Goal: Task Accomplishment & Management: Use online tool/utility

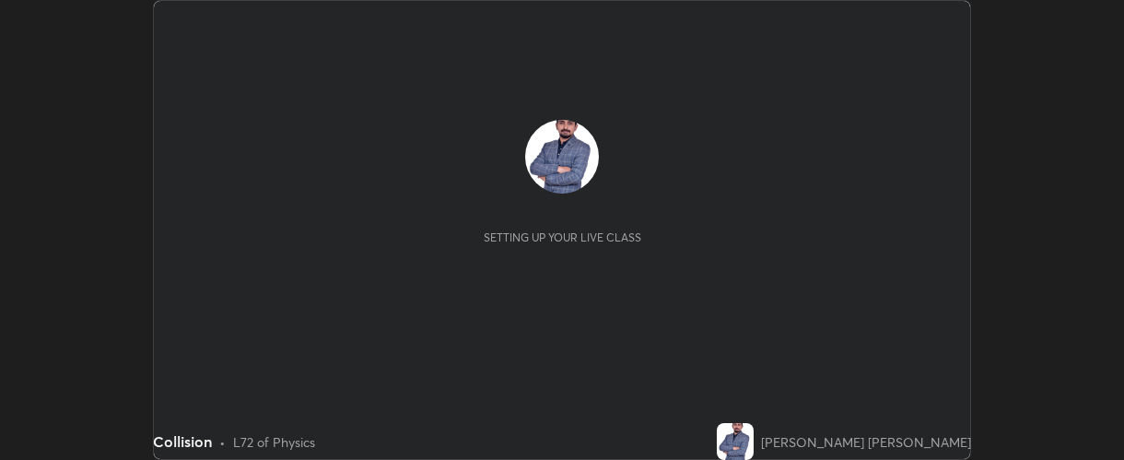
scroll to position [460, 1124]
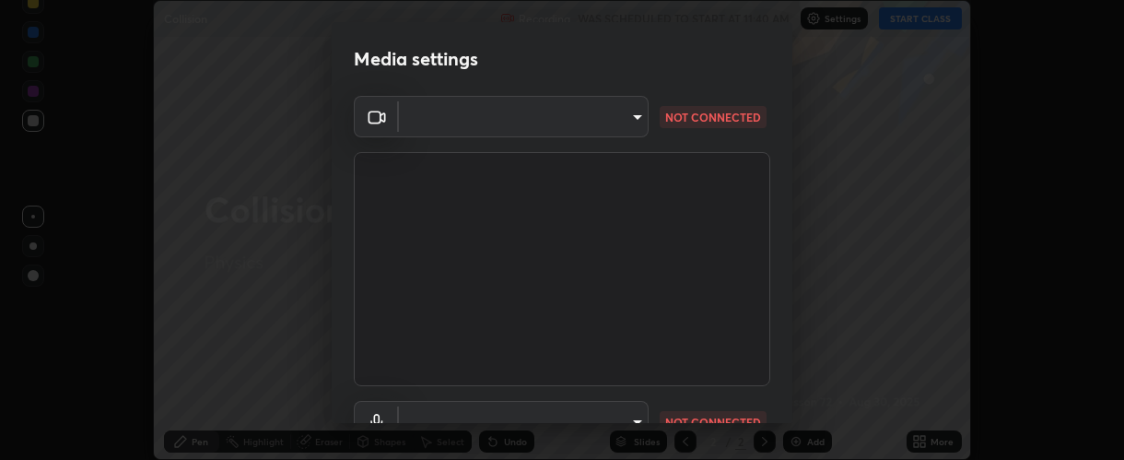
type input "37ff3dccddb3ae812b87417f3f546ef35516c4b54d471f30ebd420330c5d8ca5"
type input "default"
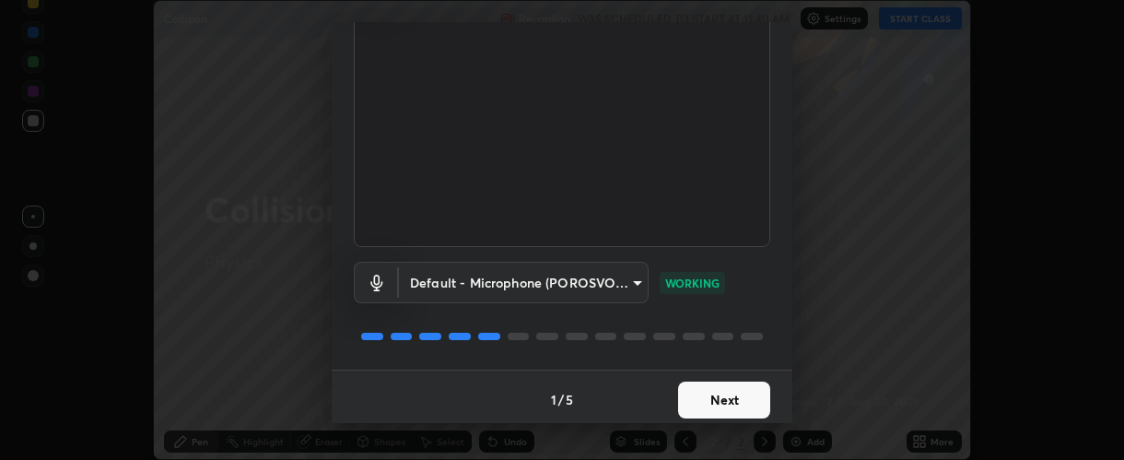
scroll to position [144, 0]
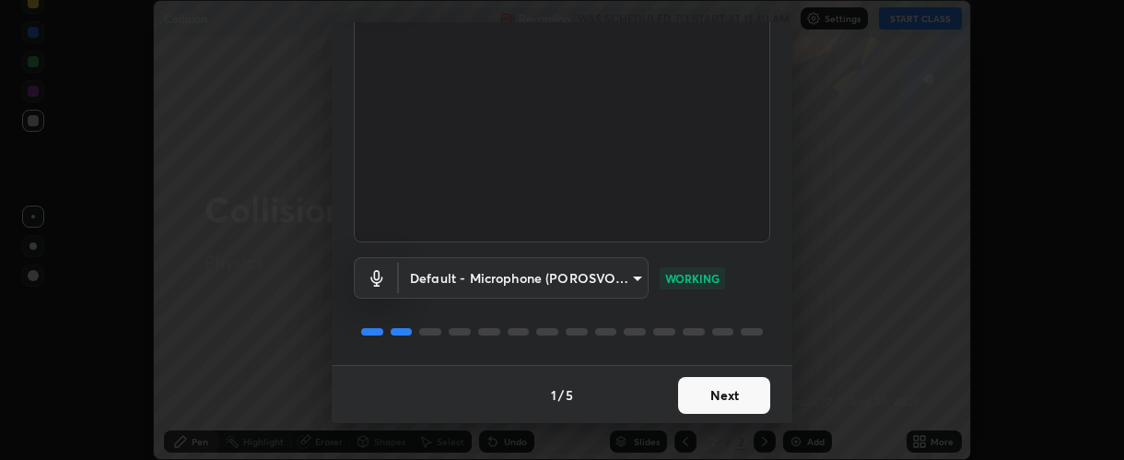
click at [712, 393] on button "Next" at bounding box center [724, 395] width 92 height 37
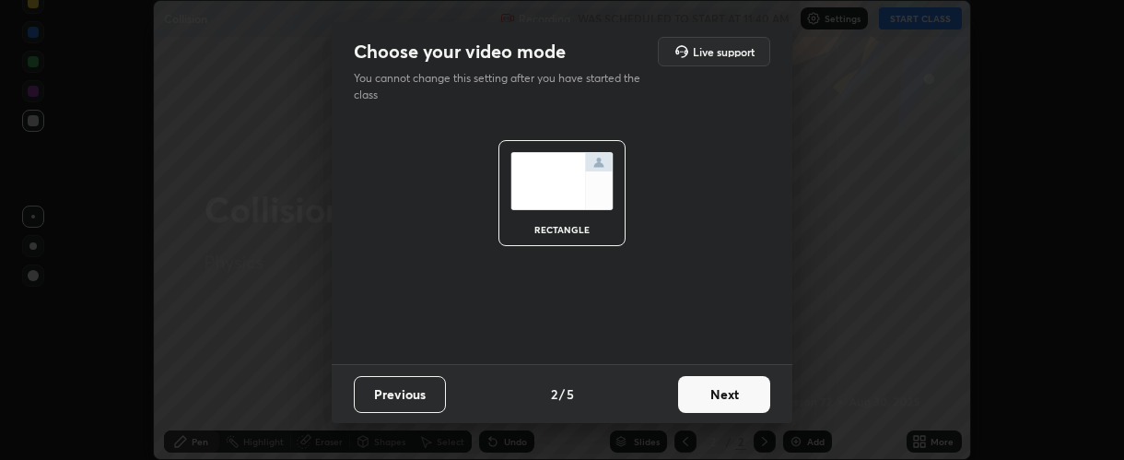
scroll to position [0, 0]
click at [716, 394] on button "Next" at bounding box center [724, 394] width 92 height 37
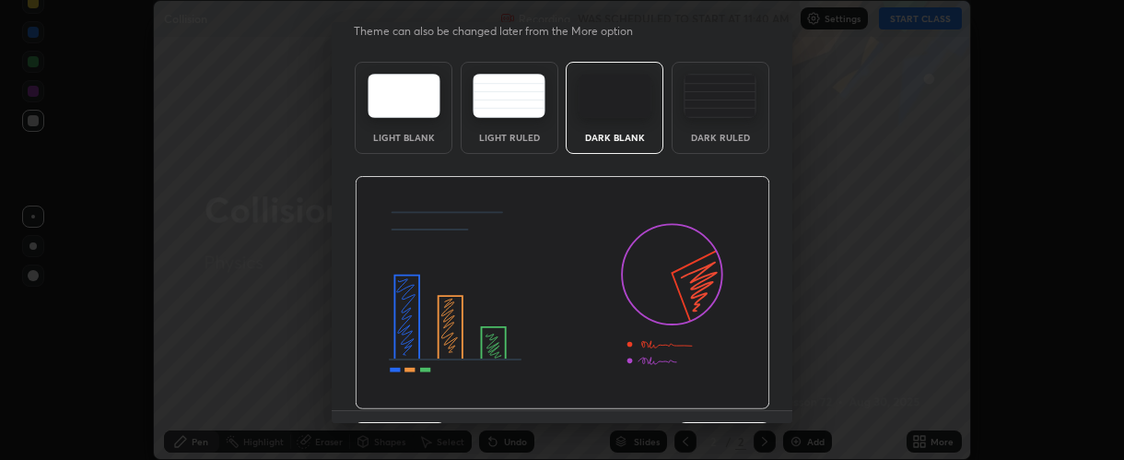
scroll to position [92, 0]
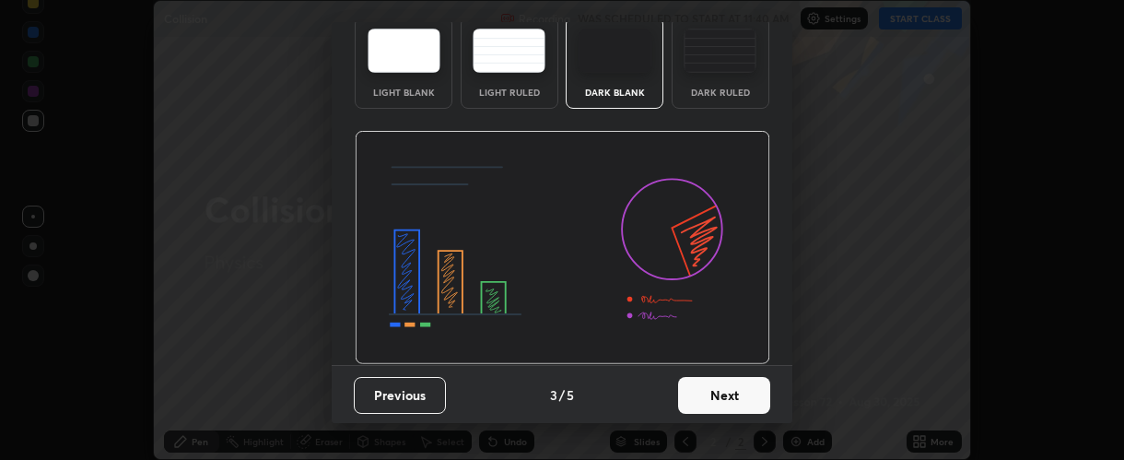
click at [718, 396] on button "Next" at bounding box center [724, 395] width 92 height 37
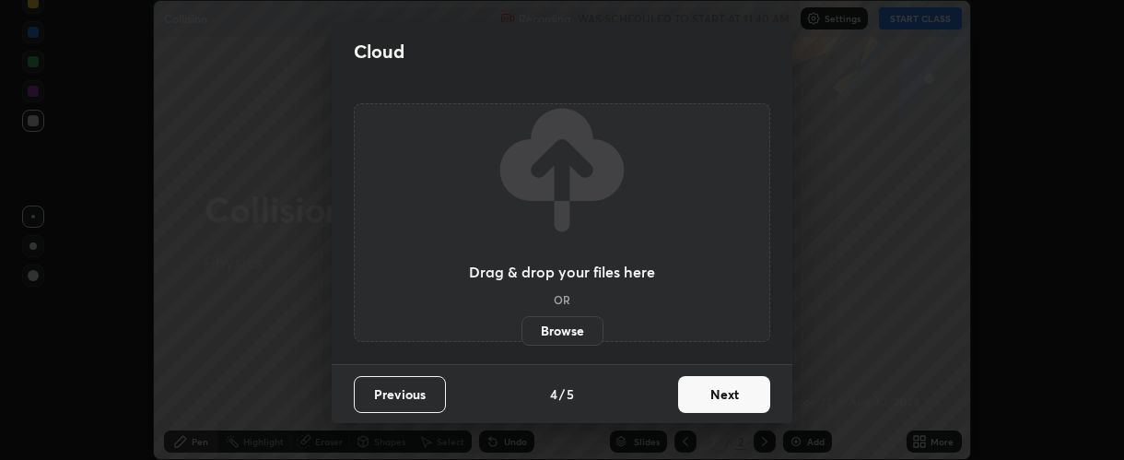
click at [719, 399] on button "Next" at bounding box center [724, 394] width 92 height 37
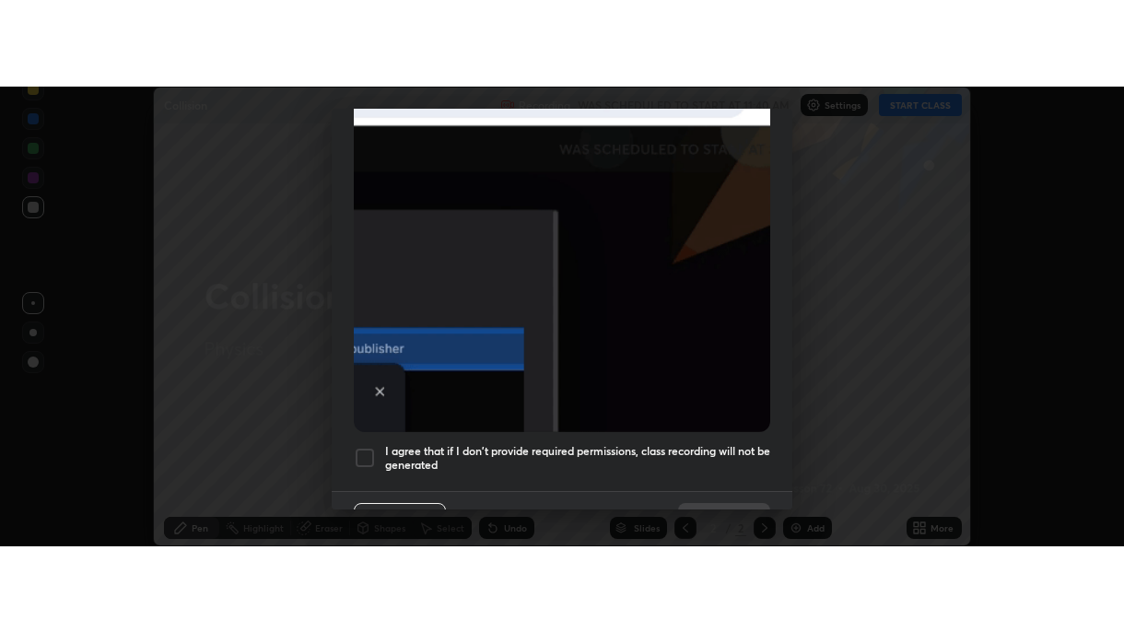
scroll to position [521, 0]
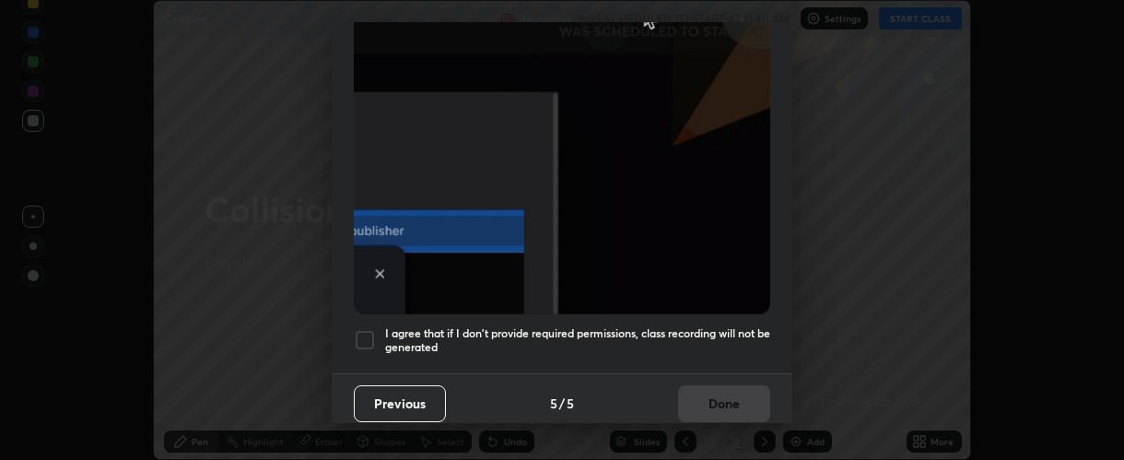
click at [359, 329] on div at bounding box center [365, 340] width 22 height 22
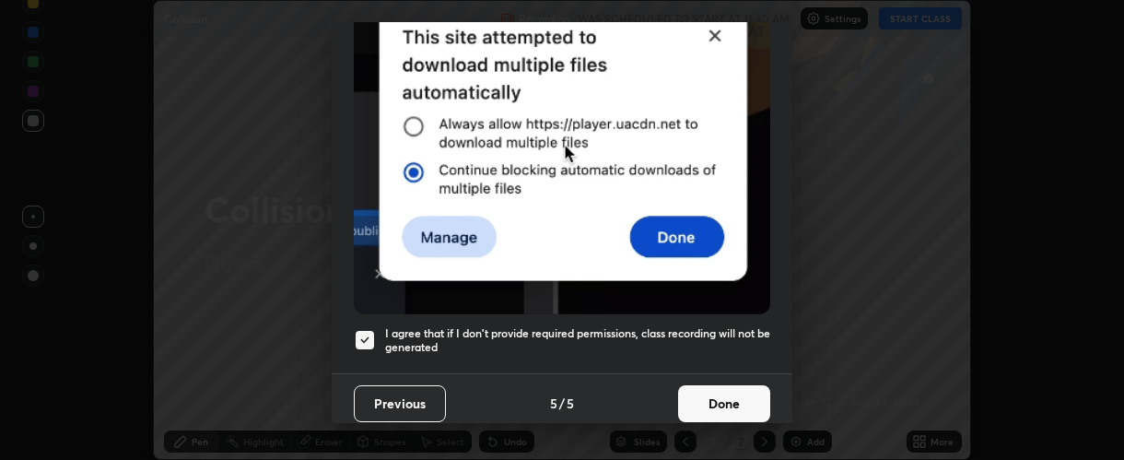
click at [711, 398] on button "Done" at bounding box center [724, 403] width 92 height 37
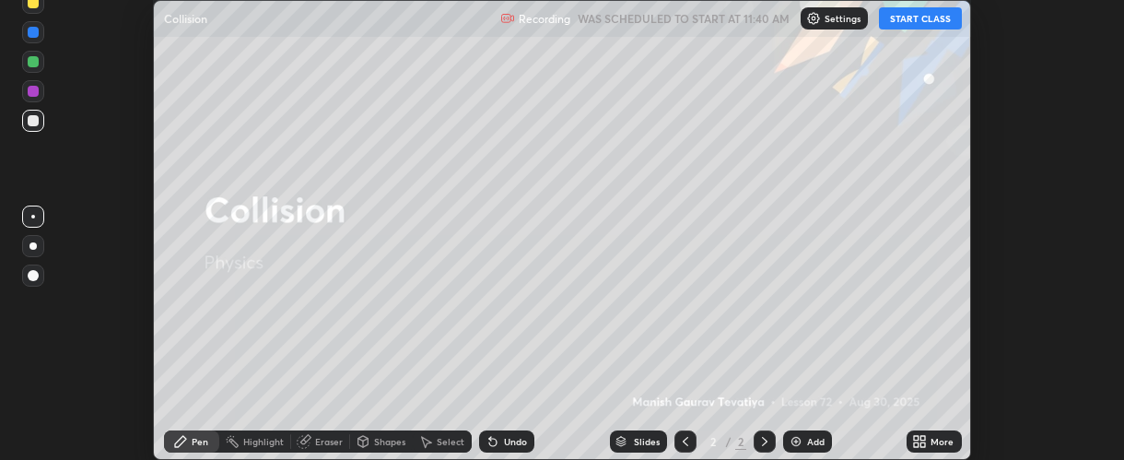
click at [928, 441] on div "More" at bounding box center [934, 441] width 55 height 22
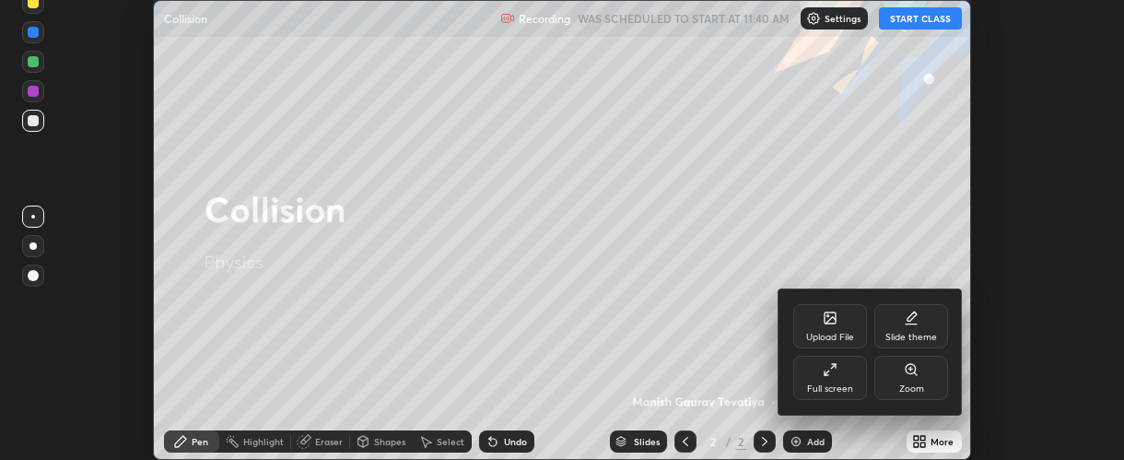
click at [829, 384] on div "Full screen" at bounding box center [830, 388] width 46 height 9
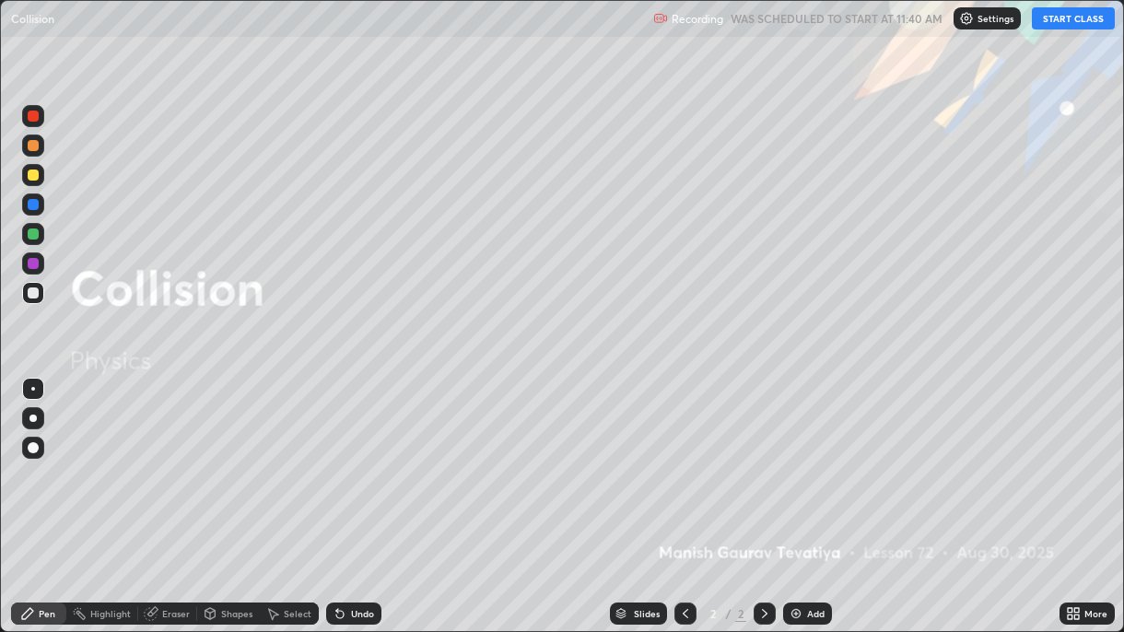
scroll to position [632, 1124]
click at [1071, 23] on button "START CLASS" at bounding box center [1073, 18] width 83 height 22
click at [793, 459] on img at bounding box center [796, 613] width 15 height 15
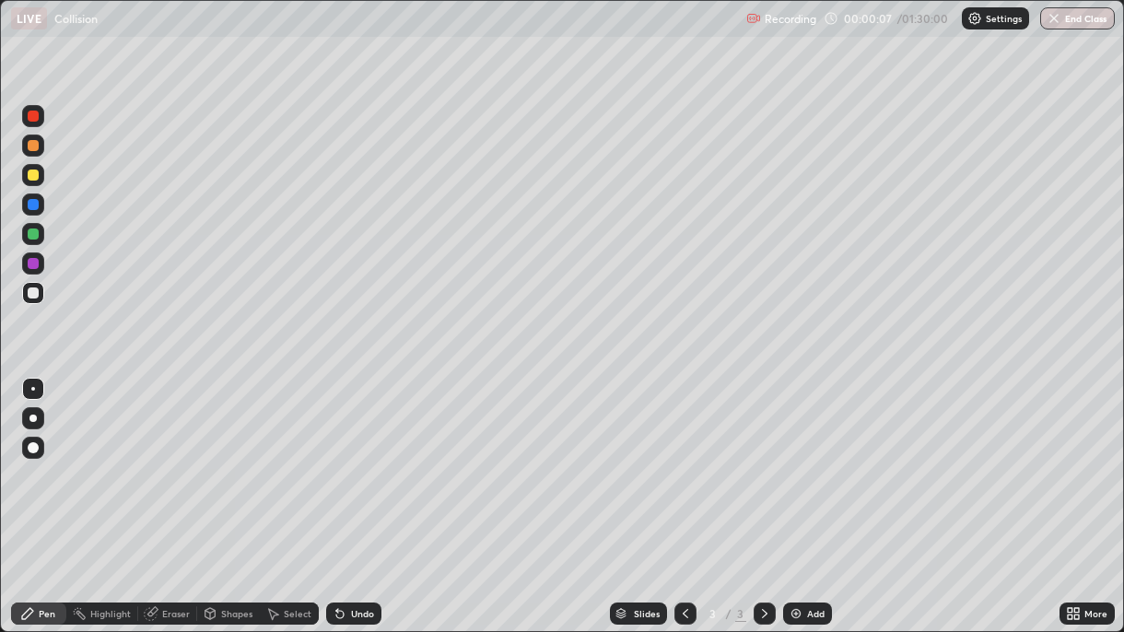
click at [32, 115] on div at bounding box center [33, 116] width 11 height 11
click at [32, 451] on div at bounding box center [33, 447] width 11 height 11
click at [30, 293] on div at bounding box center [33, 293] width 11 height 11
click at [30, 116] on div at bounding box center [33, 116] width 11 height 11
click at [29, 179] on div at bounding box center [33, 175] width 11 height 11
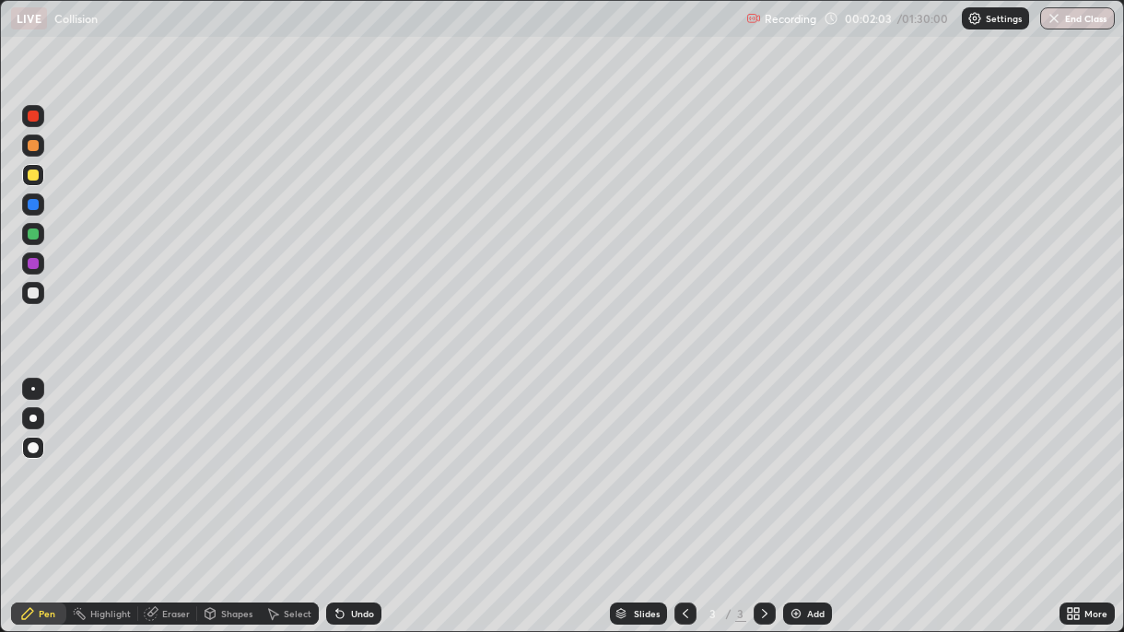
click at [337, 459] on icon at bounding box center [339, 614] width 7 height 7
click at [357, 459] on div "Undo" at bounding box center [362, 613] width 23 height 9
click at [29, 147] on div at bounding box center [33, 145] width 11 height 11
click at [352, 459] on div "Undo" at bounding box center [362, 613] width 23 height 9
click at [351, 459] on div "Undo" at bounding box center [362, 613] width 23 height 9
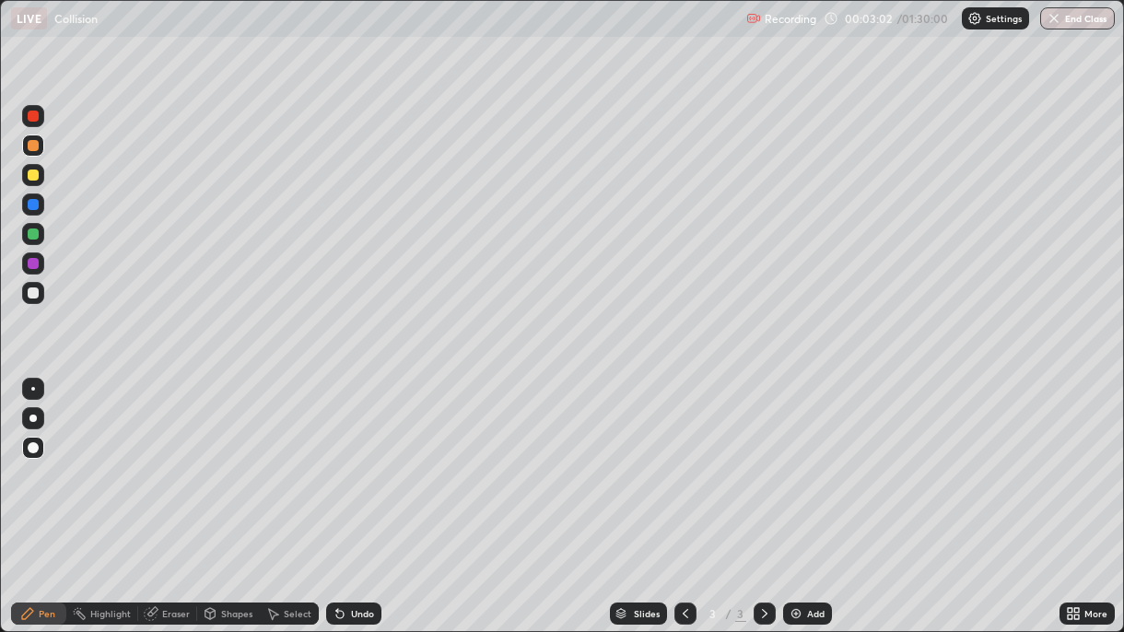
click at [350, 459] on div "Undo" at bounding box center [353, 614] width 55 height 22
click at [351, 459] on div "Undo" at bounding box center [362, 613] width 23 height 9
click at [346, 459] on div "Undo" at bounding box center [353, 614] width 55 height 22
click at [345, 459] on div "Undo" at bounding box center [353, 614] width 55 height 22
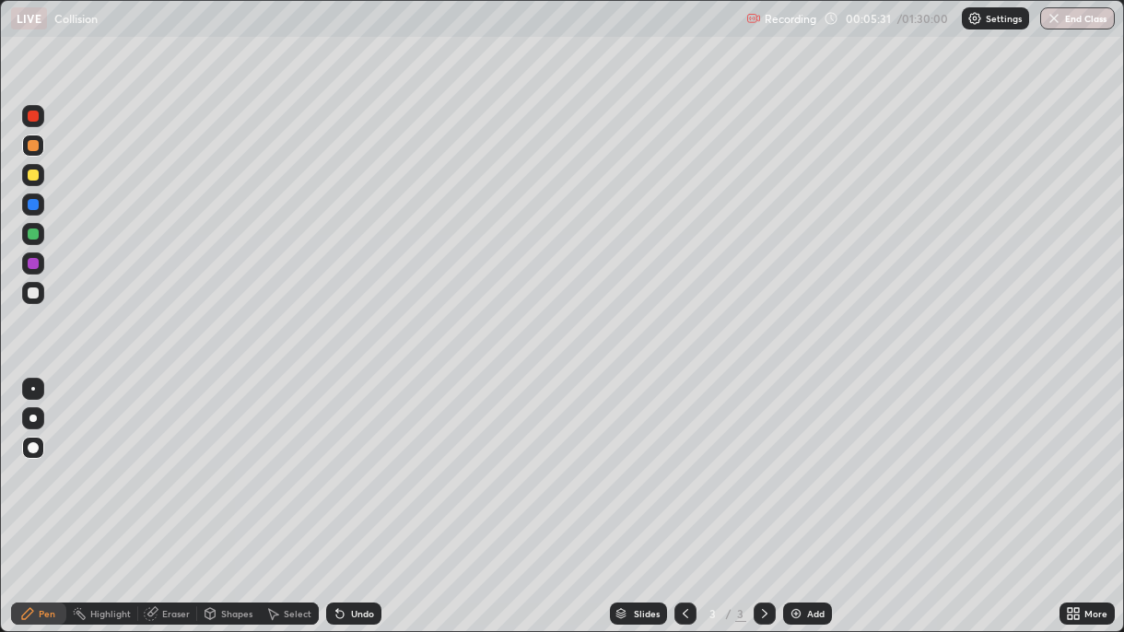
click at [32, 234] on div at bounding box center [33, 234] width 11 height 11
click at [351, 459] on div "Undo" at bounding box center [362, 613] width 23 height 9
click at [352, 459] on div "Undo" at bounding box center [362, 613] width 23 height 9
click at [36, 269] on div at bounding box center [33, 264] width 22 height 22
click at [798, 459] on img at bounding box center [796, 613] width 15 height 15
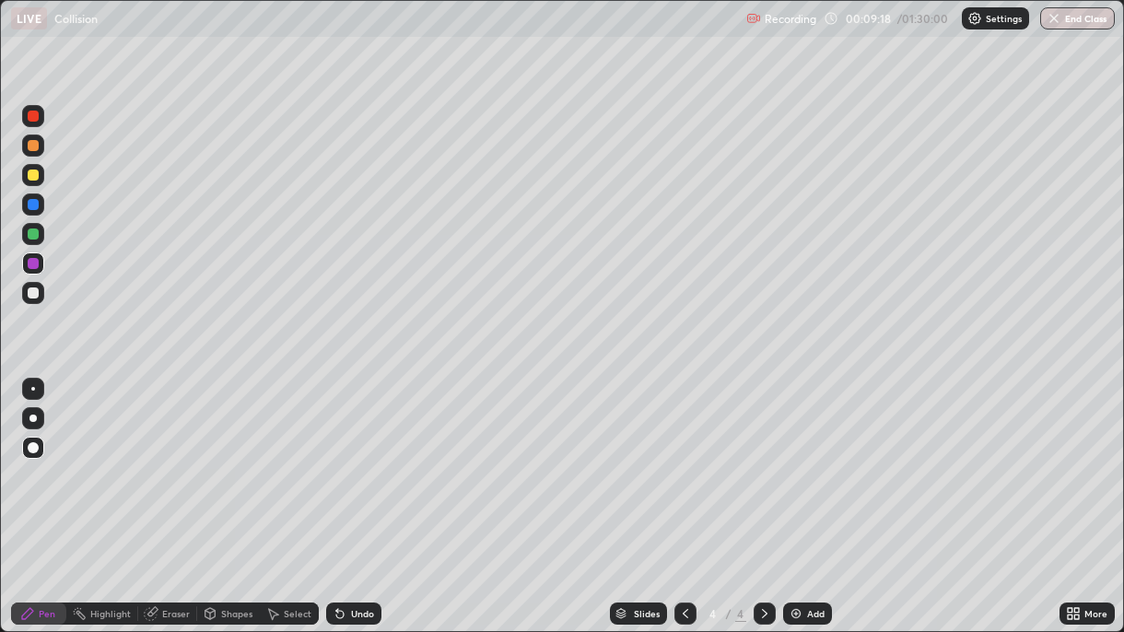
click at [29, 299] on div at bounding box center [33, 293] width 22 height 22
click at [38, 179] on div at bounding box center [33, 175] width 22 height 22
click at [28, 115] on div at bounding box center [33, 116] width 11 height 11
click at [31, 236] on div at bounding box center [33, 234] width 11 height 11
click at [795, 459] on img at bounding box center [796, 613] width 15 height 15
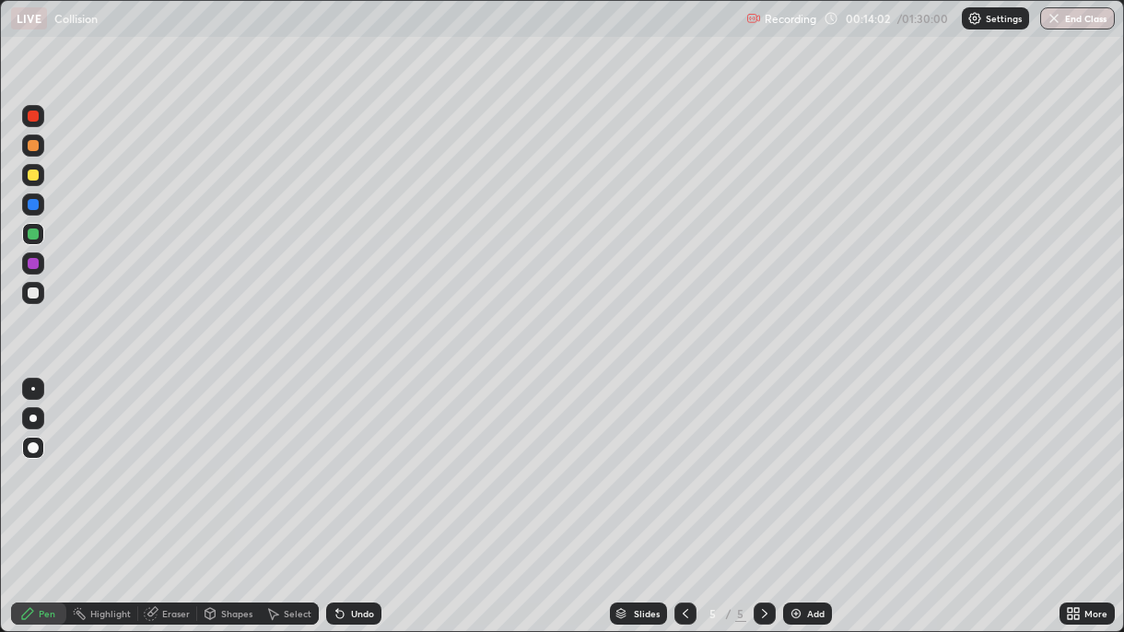
click at [35, 296] on div at bounding box center [33, 293] width 11 height 11
click at [358, 459] on div "Undo" at bounding box center [362, 613] width 23 height 9
click at [30, 176] on div at bounding box center [33, 175] width 11 height 11
click at [355, 459] on div "Undo" at bounding box center [362, 613] width 23 height 9
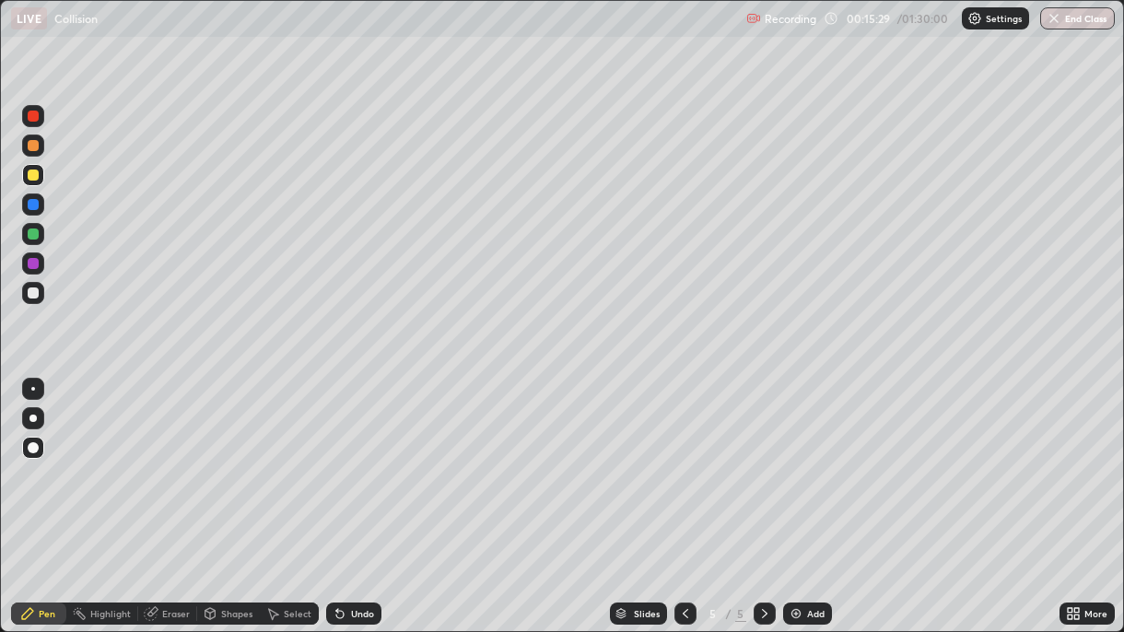
click at [32, 206] on div at bounding box center [33, 204] width 11 height 11
click at [351, 459] on div "Undo" at bounding box center [362, 613] width 23 height 9
click at [798, 459] on img at bounding box center [796, 613] width 15 height 15
click at [32, 117] on div at bounding box center [33, 116] width 11 height 11
click at [683, 459] on icon at bounding box center [685, 613] width 15 height 15
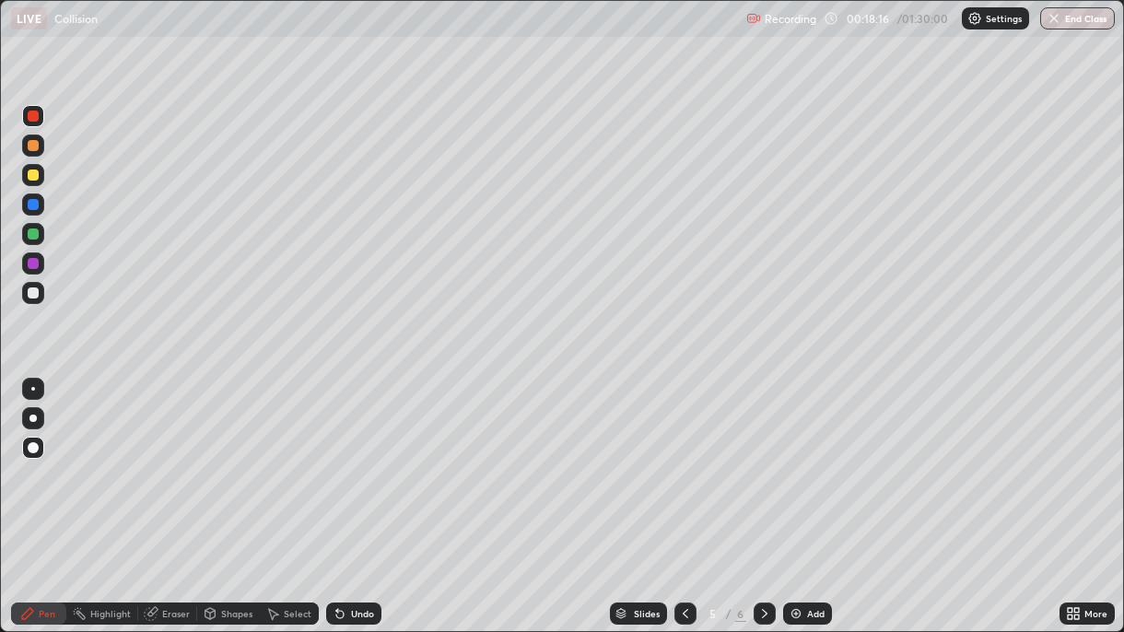
click at [766, 459] on icon at bounding box center [765, 613] width 15 height 15
click at [36, 295] on div at bounding box center [33, 293] width 11 height 11
click at [36, 147] on div at bounding box center [33, 145] width 11 height 11
click at [357, 459] on div "Undo" at bounding box center [362, 613] width 23 height 9
click at [33, 175] on div at bounding box center [33, 175] width 11 height 11
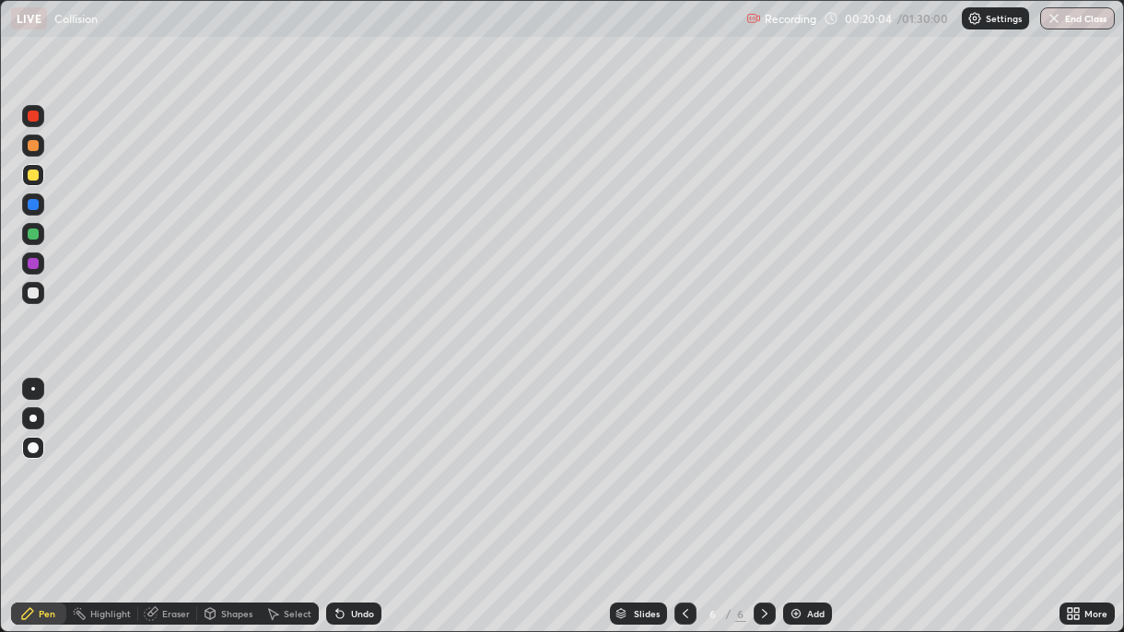
click at [352, 459] on div "Undo" at bounding box center [362, 613] width 23 height 9
click at [28, 121] on div at bounding box center [33, 116] width 22 height 22
click at [682, 459] on div at bounding box center [686, 614] width 22 height 22
click at [30, 171] on div at bounding box center [33, 175] width 11 height 11
click at [34, 116] on div at bounding box center [33, 116] width 11 height 11
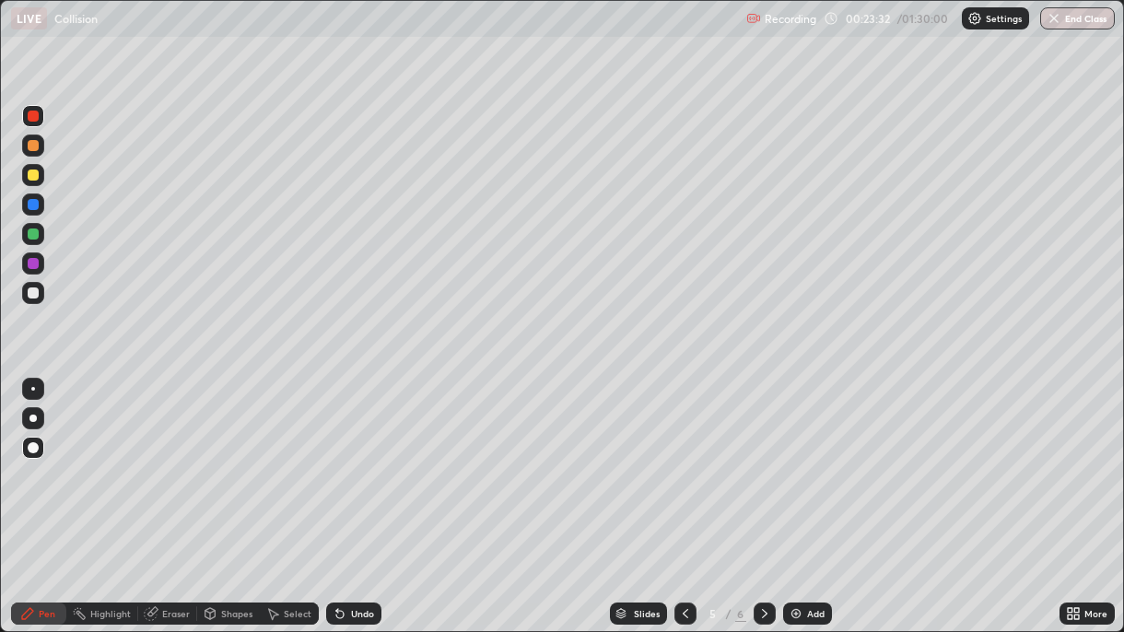
click at [762, 459] on icon at bounding box center [765, 613] width 15 height 15
click at [273, 459] on icon at bounding box center [274, 614] width 10 height 11
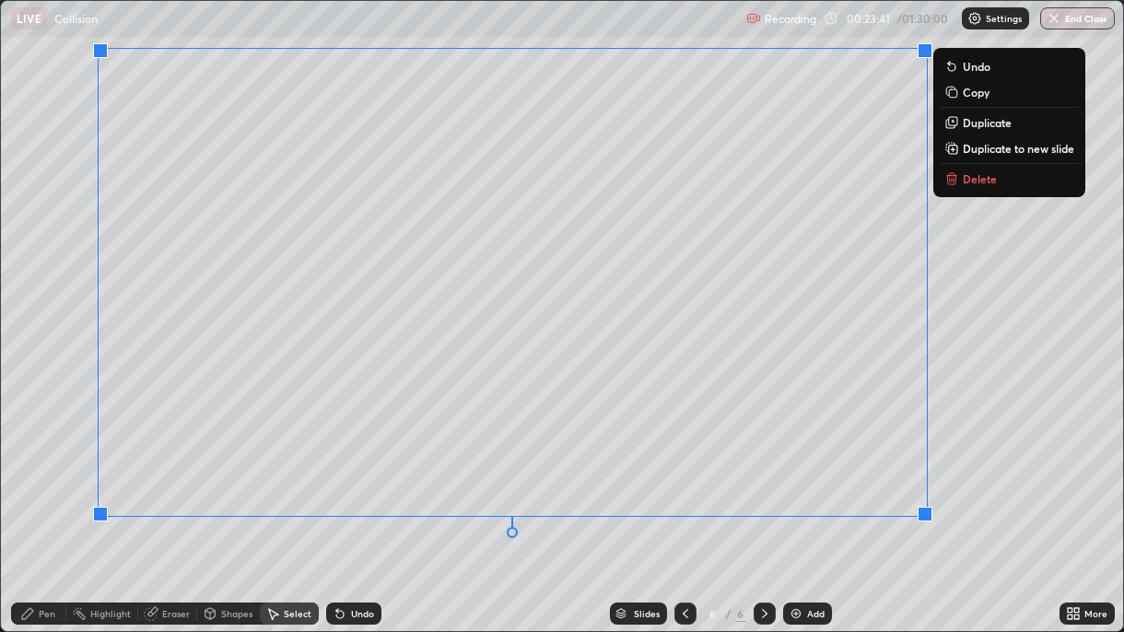
click at [991, 150] on p "Duplicate to new slide" at bounding box center [1019, 148] width 112 height 15
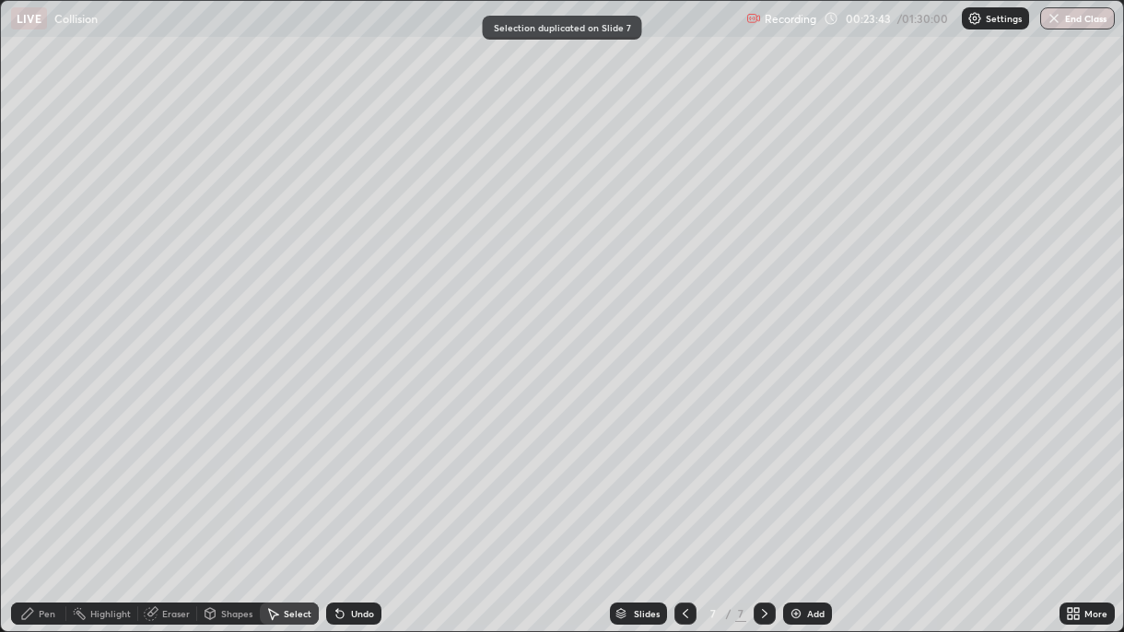
click at [41, 459] on div "Pen" at bounding box center [47, 613] width 17 height 9
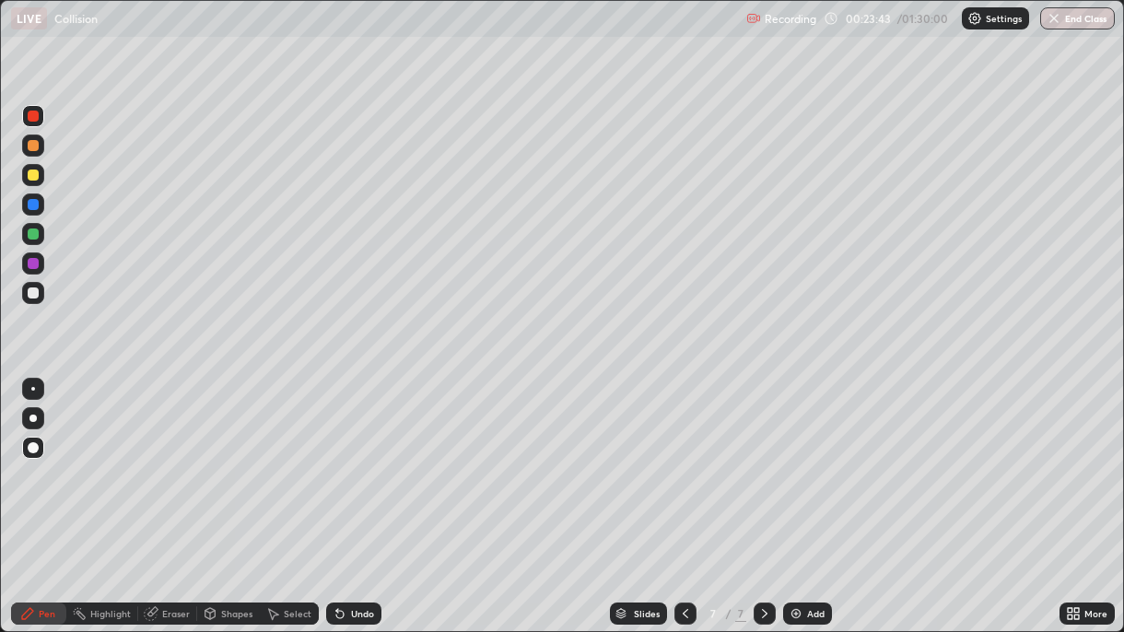
click at [32, 291] on div at bounding box center [33, 293] width 11 height 11
click at [162, 459] on div "Eraser" at bounding box center [176, 613] width 28 height 9
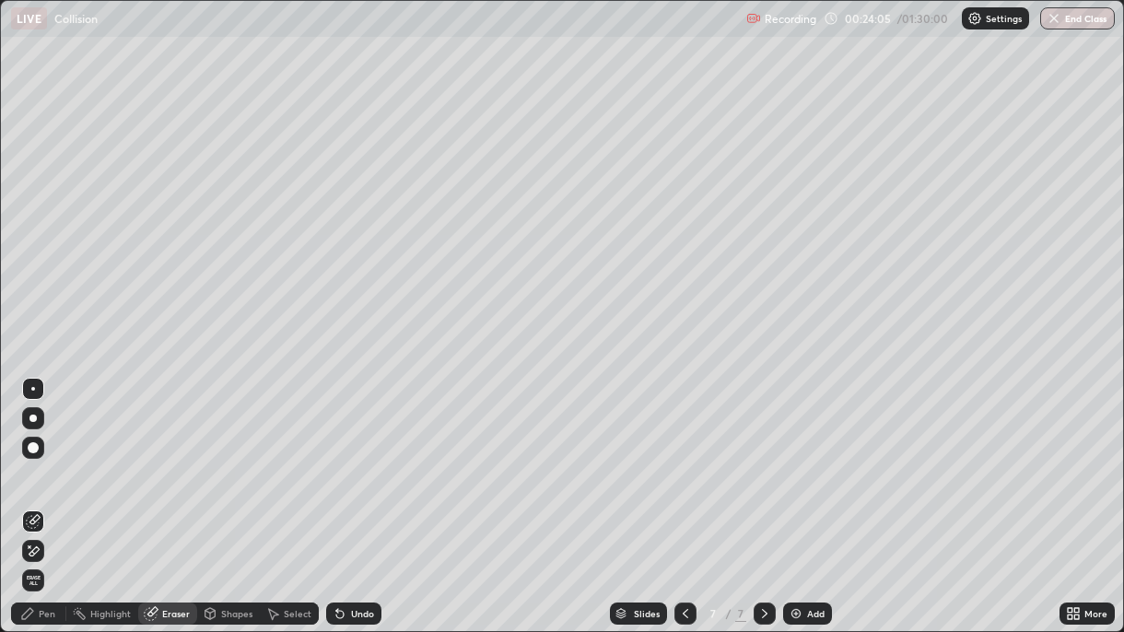
click at [49, 459] on div "Pen" at bounding box center [47, 613] width 17 height 9
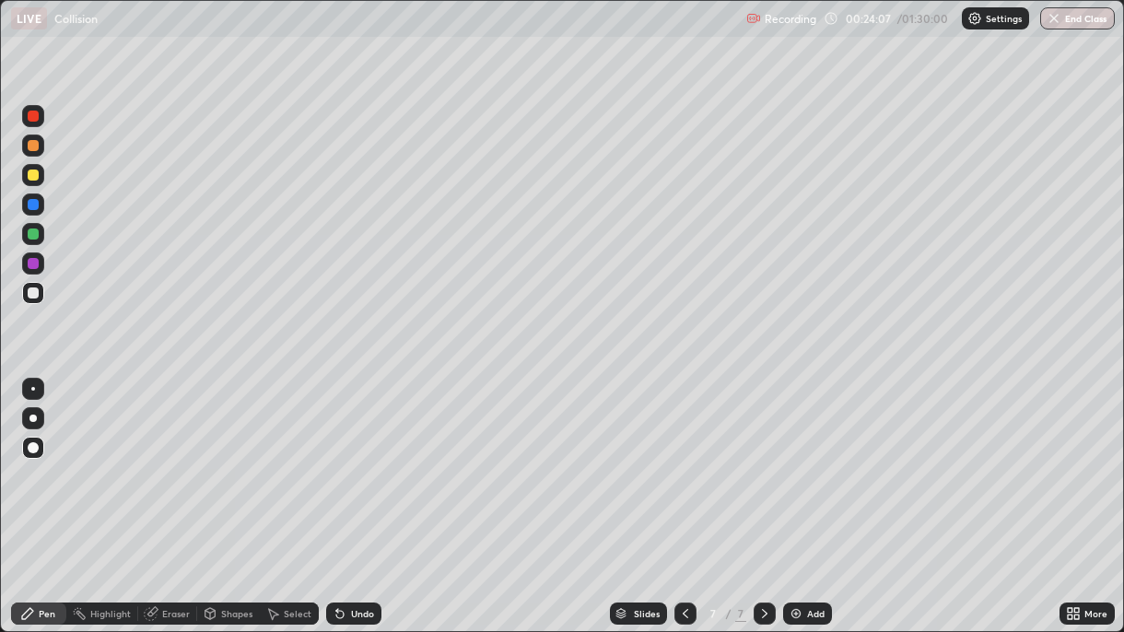
click at [33, 236] on div at bounding box center [33, 234] width 11 height 11
click at [165, 459] on div "Eraser" at bounding box center [176, 613] width 28 height 9
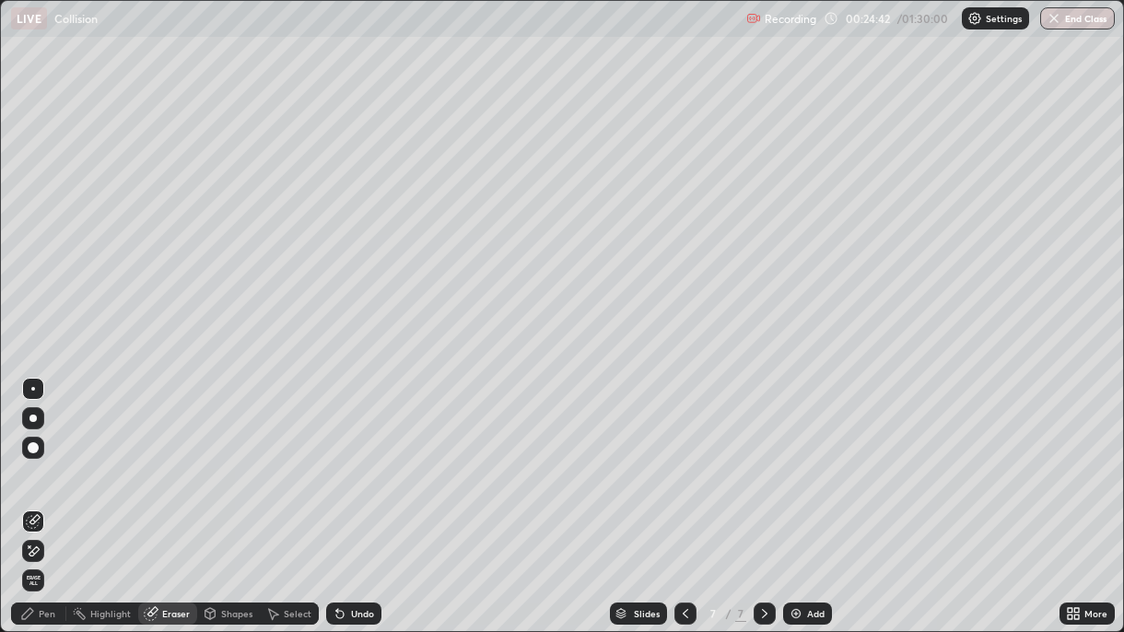
click at [32, 459] on icon at bounding box center [34, 551] width 10 height 9
click at [45, 459] on div "Pen" at bounding box center [47, 613] width 17 height 9
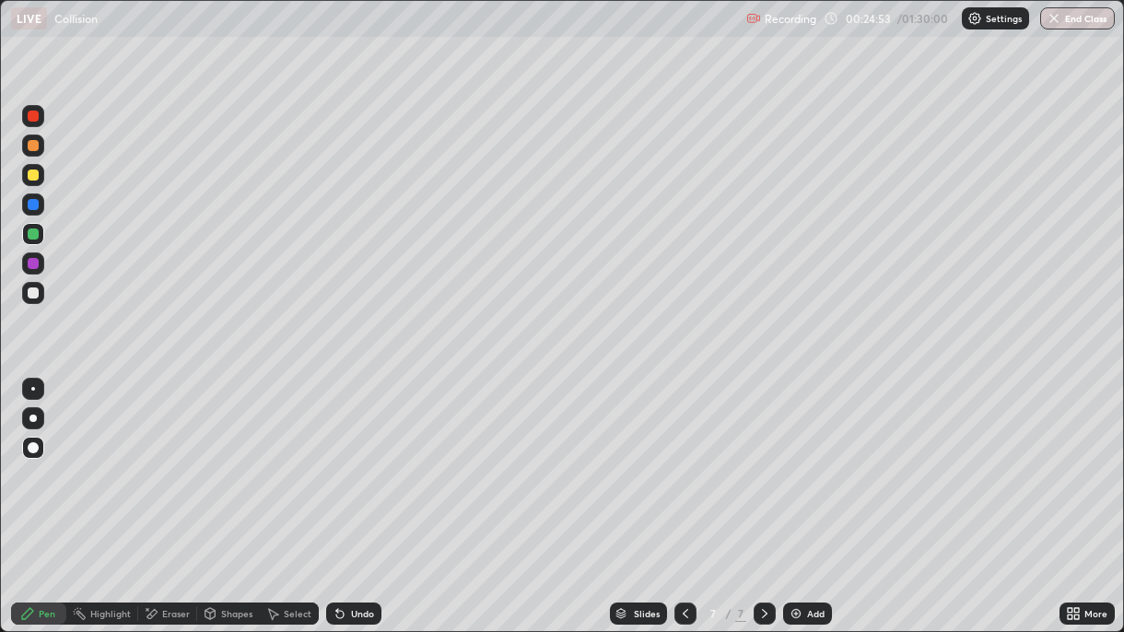
click at [37, 295] on div at bounding box center [33, 293] width 11 height 11
click at [683, 459] on icon at bounding box center [686, 613] width 6 height 9
click at [684, 459] on icon at bounding box center [686, 613] width 6 height 9
click at [686, 459] on icon at bounding box center [685, 613] width 15 height 15
click at [360, 459] on div "Undo" at bounding box center [362, 613] width 23 height 9
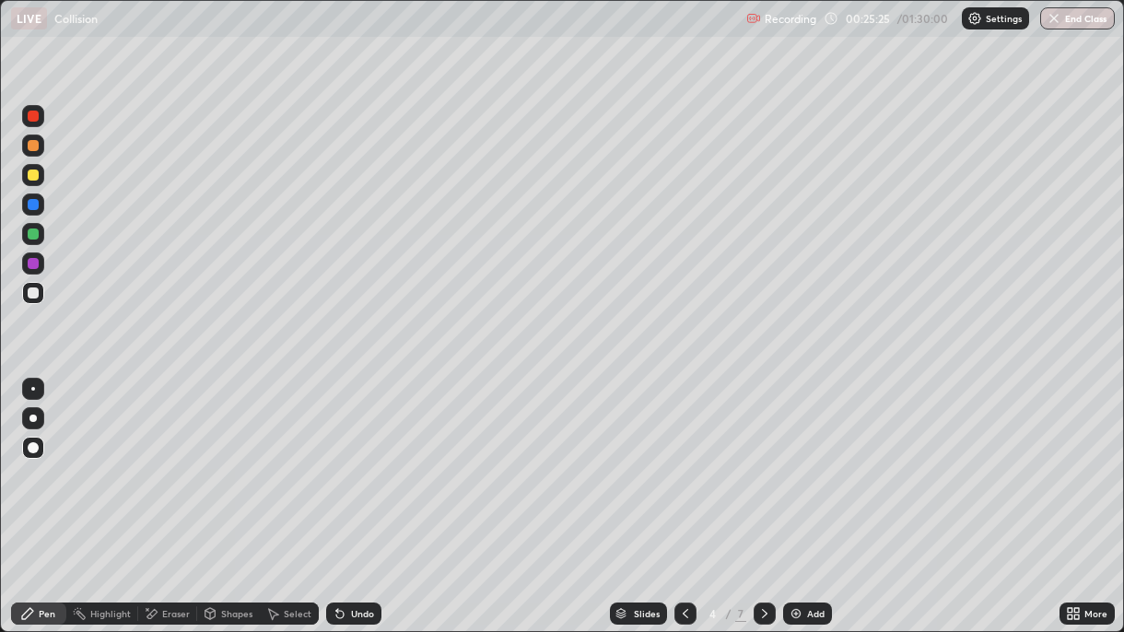
click at [356, 459] on div "Undo" at bounding box center [362, 613] width 23 height 9
click at [365, 459] on div "Undo" at bounding box center [362, 613] width 23 height 9
click at [761, 459] on icon at bounding box center [765, 613] width 15 height 15
click at [765, 459] on icon at bounding box center [765, 613] width 15 height 15
click at [804, 459] on div "Add" at bounding box center [807, 614] width 49 height 22
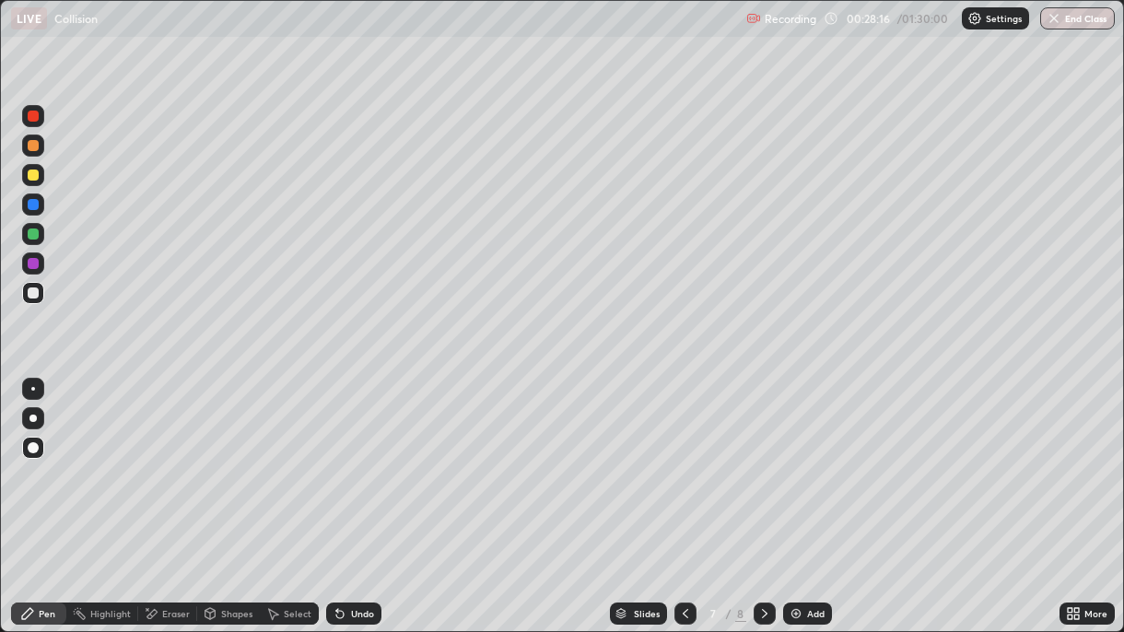
click at [33, 179] on div at bounding box center [33, 175] width 11 height 11
click at [351, 459] on div "Undo" at bounding box center [362, 613] width 23 height 9
click at [356, 459] on div "Undo" at bounding box center [362, 613] width 23 height 9
click at [32, 207] on div at bounding box center [33, 204] width 11 height 11
click at [29, 175] on div at bounding box center [33, 175] width 11 height 11
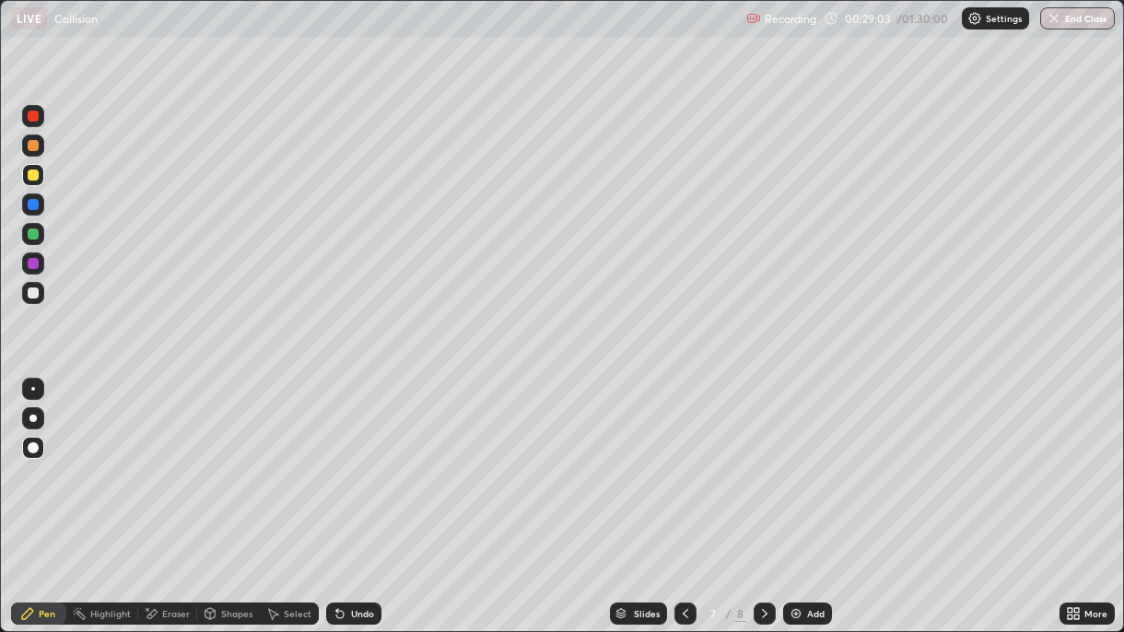
click at [357, 459] on div "Undo" at bounding box center [362, 613] width 23 height 9
click at [34, 115] on div at bounding box center [33, 116] width 11 height 11
click at [351, 459] on div "Undo" at bounding box center [362, 613] width 23 height 9
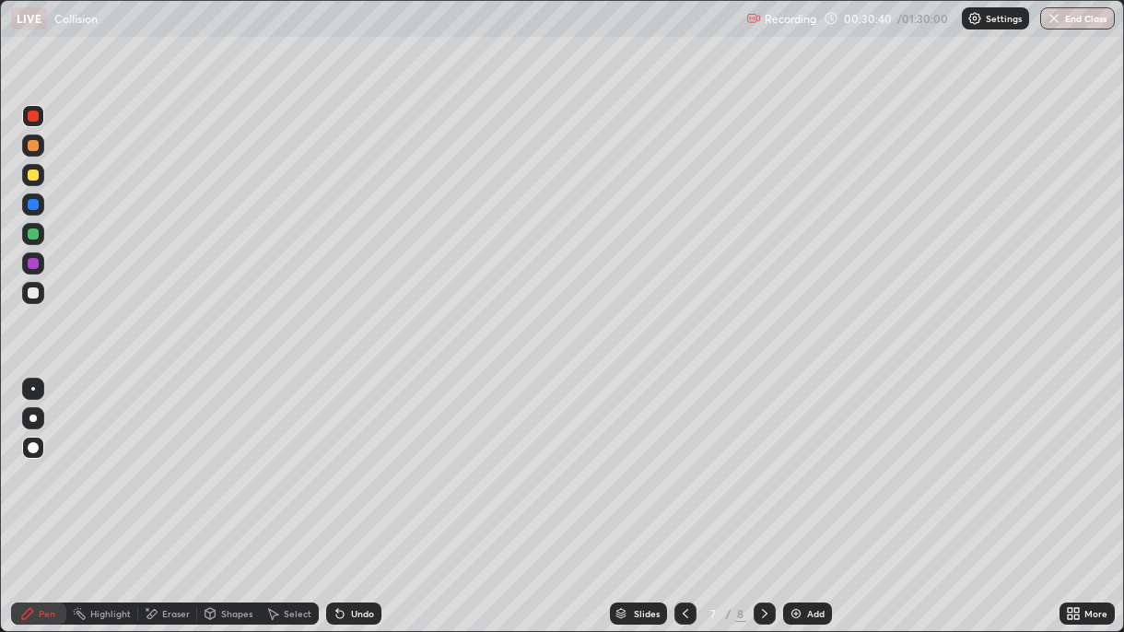
click at [36, 238] on div at bounding box center [33, 234] width 11 height 11
click at [346, 459] on div "Undo" at bounding box center [353, 614] width 55 height 22
click at [359, 459] on div "Undo" at bounding box center [362, 613] width 23 height 9
click at [761, 459] on icon at bounding box center [765, 613] width 15 height 15
click at [682, 459] on icon at bounding box center [685, 613] width 15 height 15
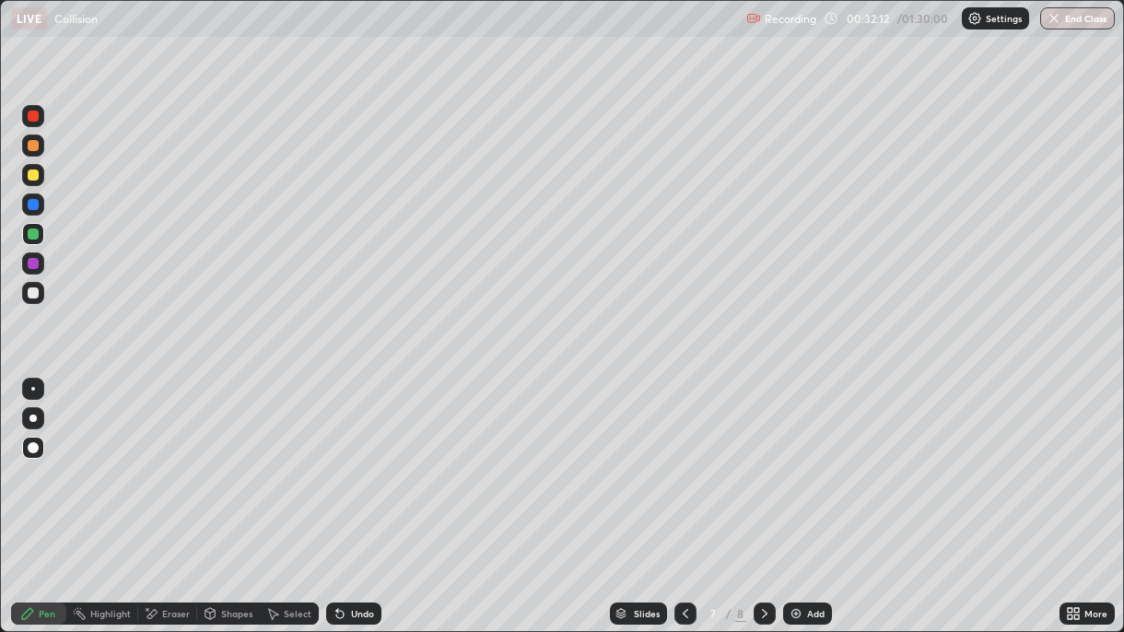
click at [798, 459] on img at bounding box center [796, 613] width 15 height 15
click at [36, 176] on div at bounding box center [33, 175] width 11 height 11
click at [344, 459] on icon at bounding box center [340, 613] width 15 height 15
click at [33, 144] on div at bounding box center [33, 145] width 11 height 11
click at [355, 459] on div "Undo" at bounding box center [362, 613] width 23 height 9
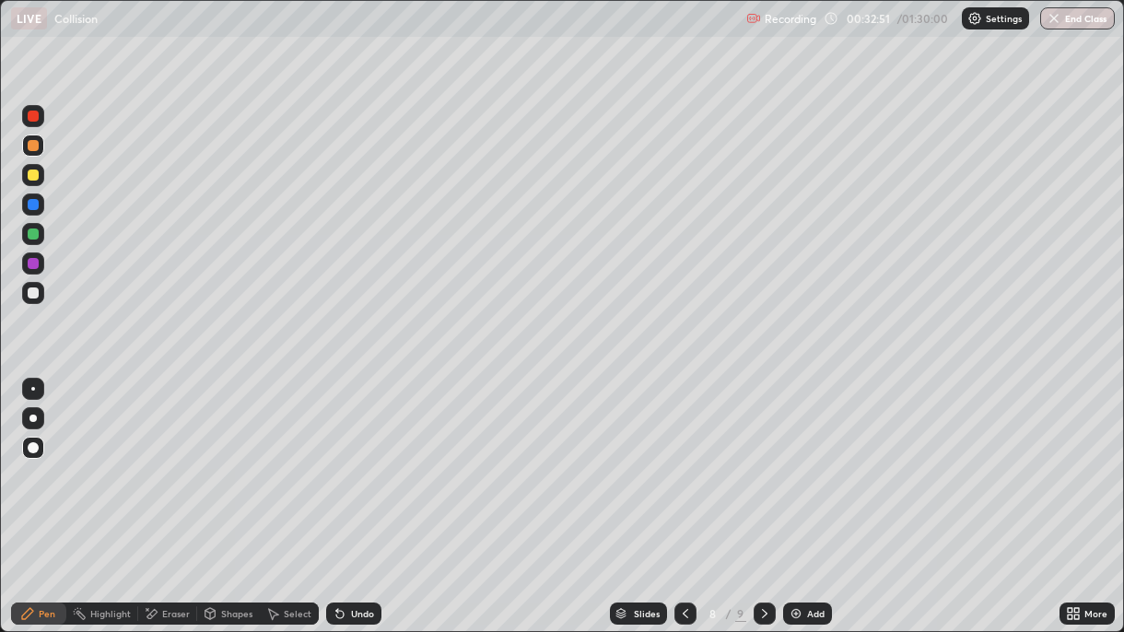
click at [347, 459] on div "Undo" at bounding box center [353, 614] width 55 height 22
click at [154, 459] on icon at bounding box center [152, 613] width 10 height 9
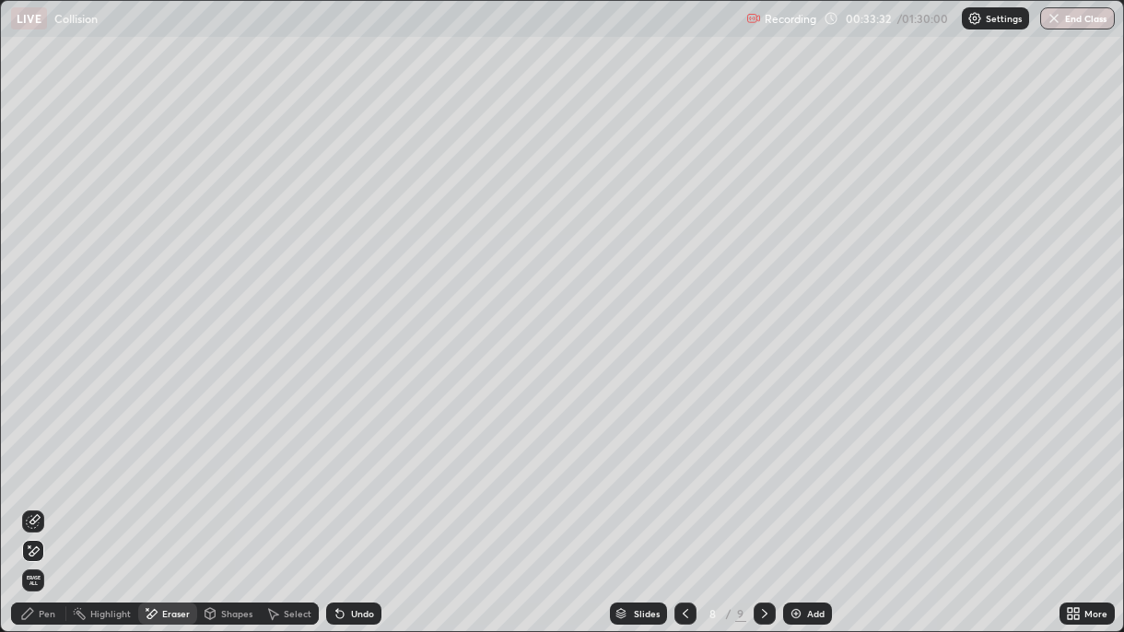
click at [41, 459] on div "Pen" at bounding box center [38, 614] width 55 height 22
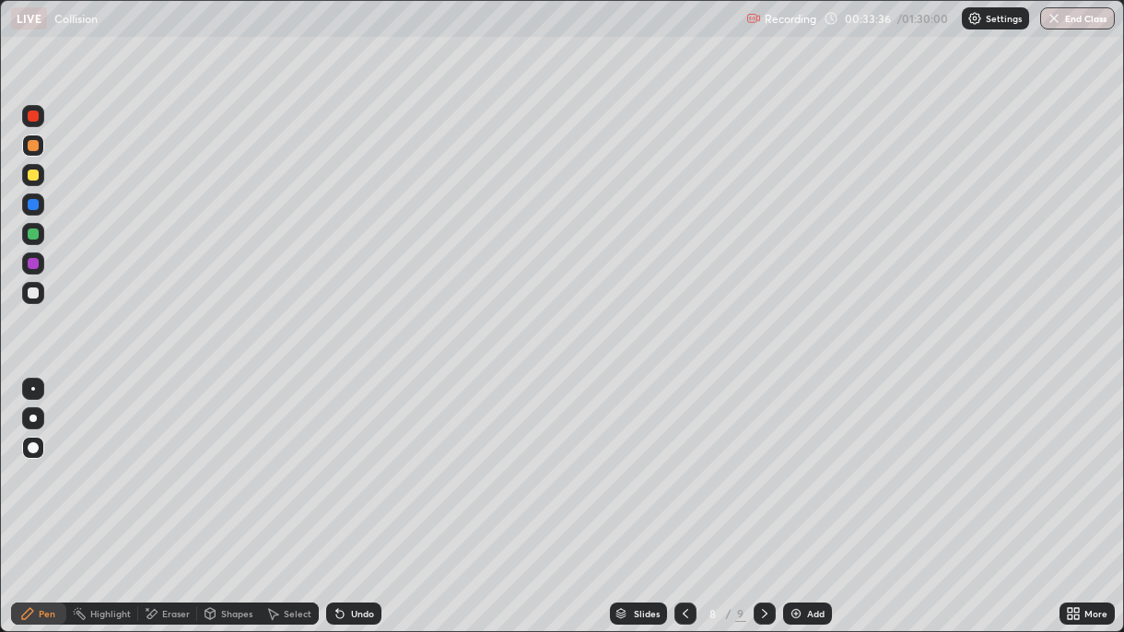
click at [28, 116] on div at bounding box center [33, 116] width 11 height 11
click at [98, 459] on div "Highlight" at bounding box center [110, 613] width 41 height 9
click at [42, 459] on div "Pen" at bounding box center [47, 613] width 17 height 9
click at [29, 176] on div at bounding box center [33, 175] width 11 height 11
click at [32, 298] on div at bounding box center [33, 293] width 11 height 11
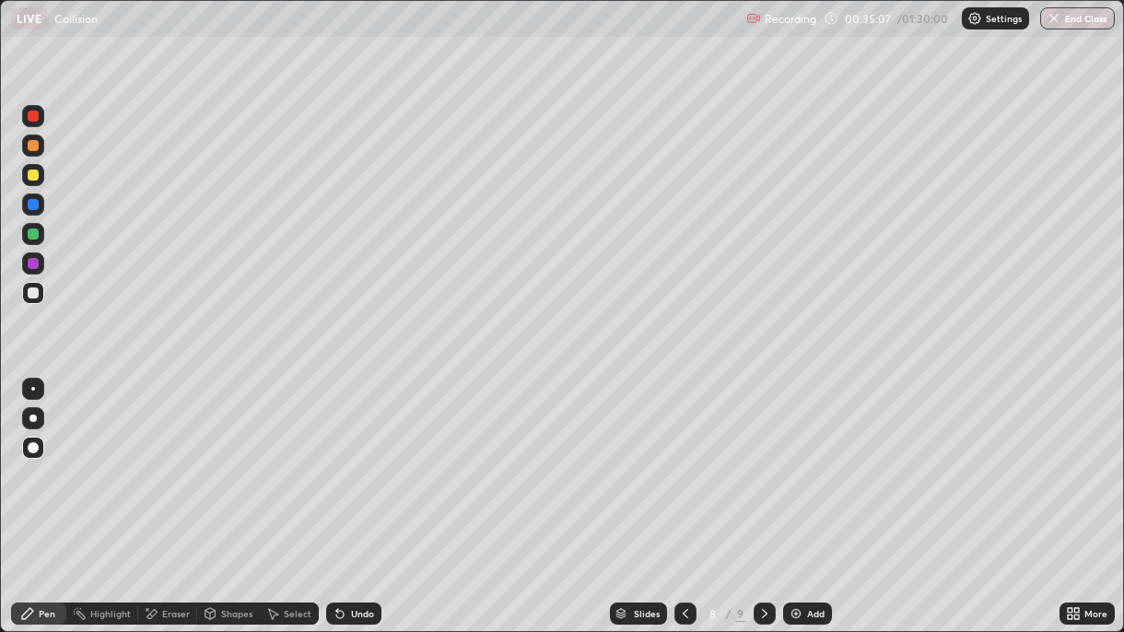
click at [32, 151] on div at bounding box center [33, 145] width 11 height 11
click at [35, 294] on div at bounding box center [33, 293] width 11 height 11
click at [359, 459] on div "Undo" at bounding box center [362, 613] width 23 height 9
click at [351, 459] on div "Undo" at bounding box center [362, 613] width 23 height 9
click at [38, 234] on div at bounding box center [33, 234] width 11 height 11
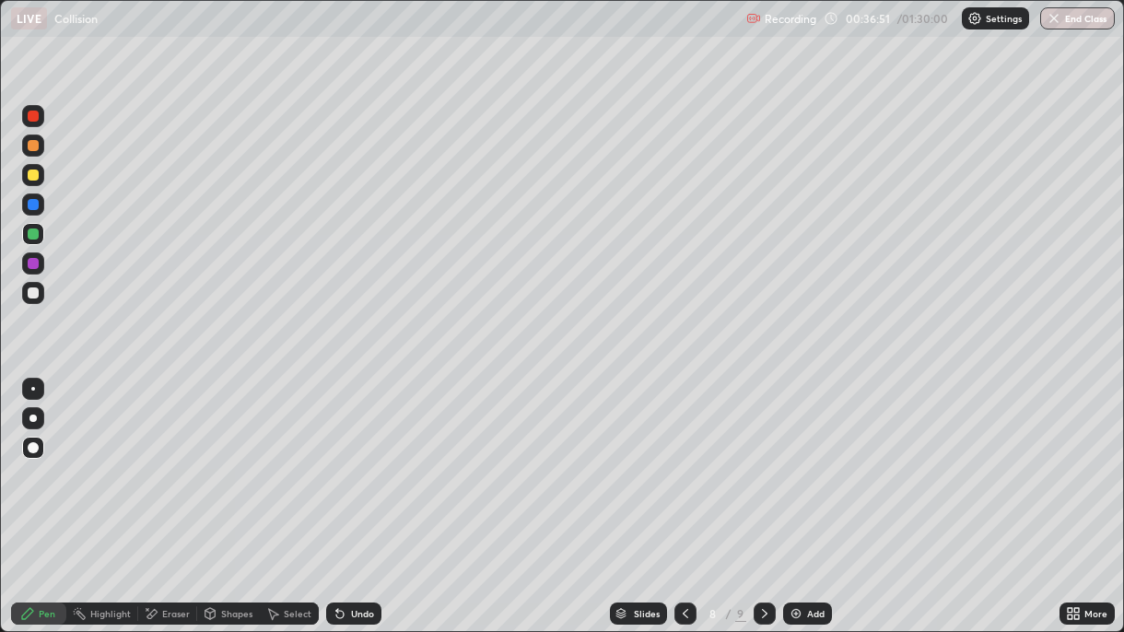
click at [30, 146] on div at bounding box center [33, 145] width 11 height 11
click at [280, 459] on div "Select" at bounding box center [289, 614] width 59 height 22
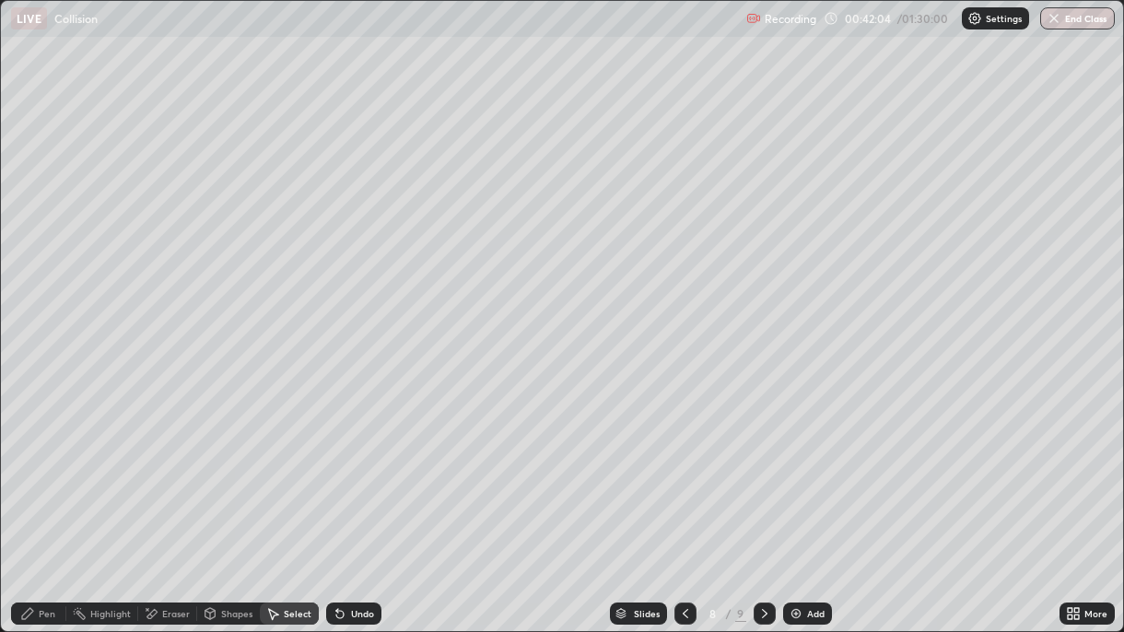
click at [761, 459] on icon at bounding box center [765, 613] width 15 height 15
click at [683, 459] on icon at bounding box center [686, 613] width 6 height 9
click at [795, 459] on img at bounding box center [796, 613] width 15 height 15
click at [46, 459] on div "Pen" at bounding box center [47, 613] width 17 height 9
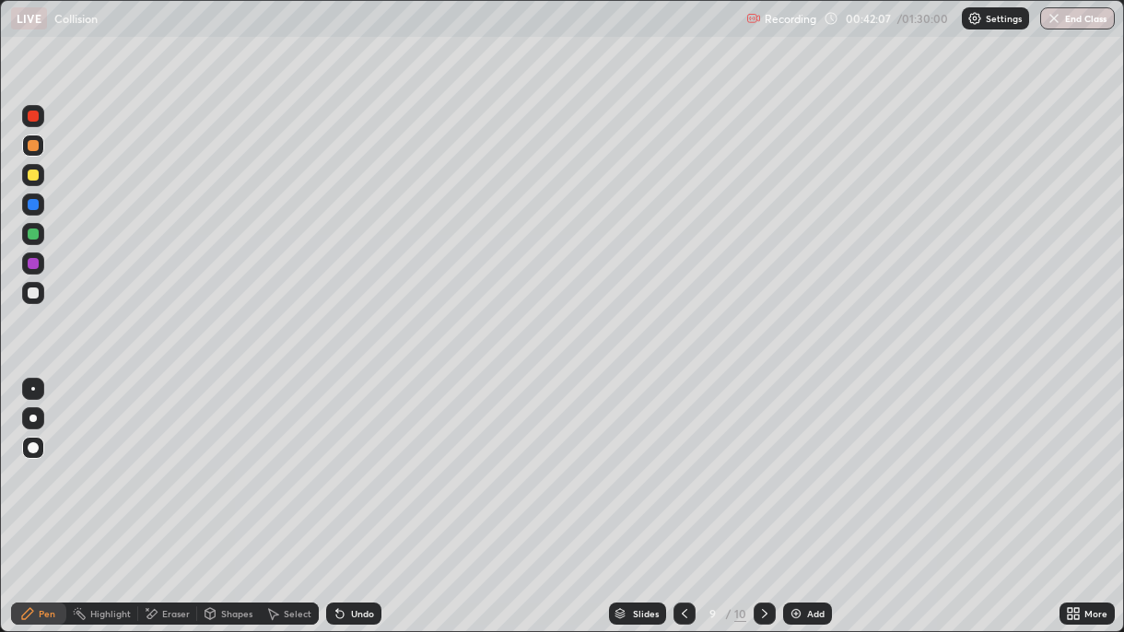
click at [35, 290] on div at bounding box center [33, 293] width 11 height 11
click at [366, 459] on div "Undo" at bounding box center [362, 613] width 23 height 9
click at [36, 175] on div at bounding box center [33, 175] width 11 height 11
click at [32, 239] on div at bounding box center [33, 234] width 11 height 11
click at [35, 180] on div at bounding box center [33, 175] width 11 height 11
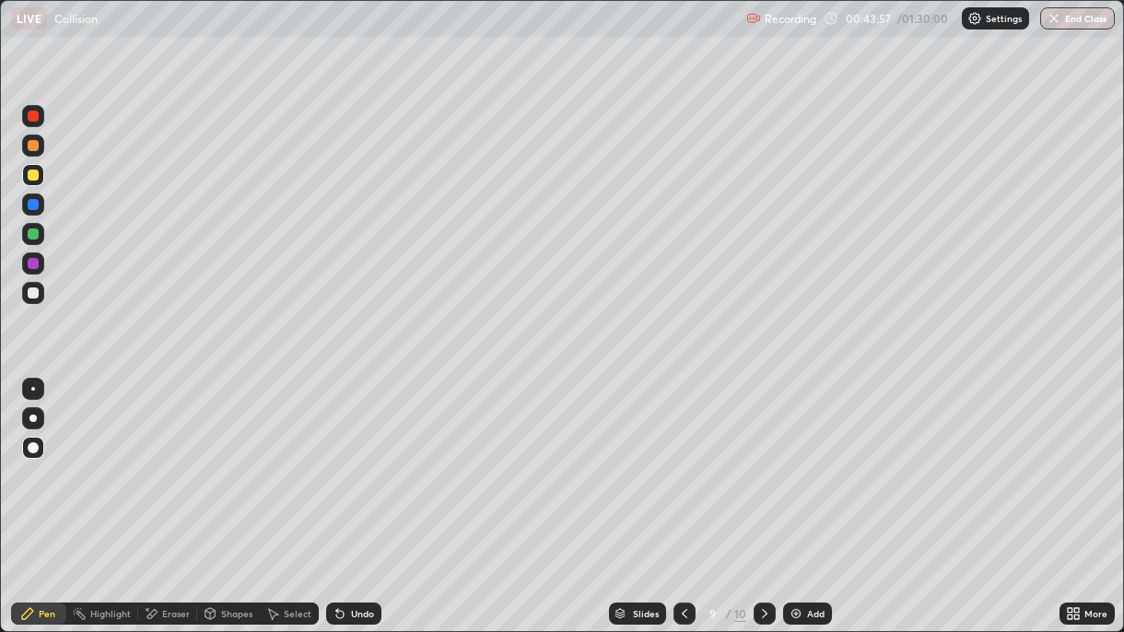
click at [34, 299] on div at bounding box center [33, 293] width 11 height 11
click at [352, 459] on div "Undo" at bounding box center [362, 613] width 23 height 9
click at [33, 116] on div at bounding box center [33, 116] width 11 height 11
click at [760, 459] on icon at bounding box center [765, 613] width 15 height 15
click at [763, 459] on icon at bounding box center [765, 613] width 15 height 15
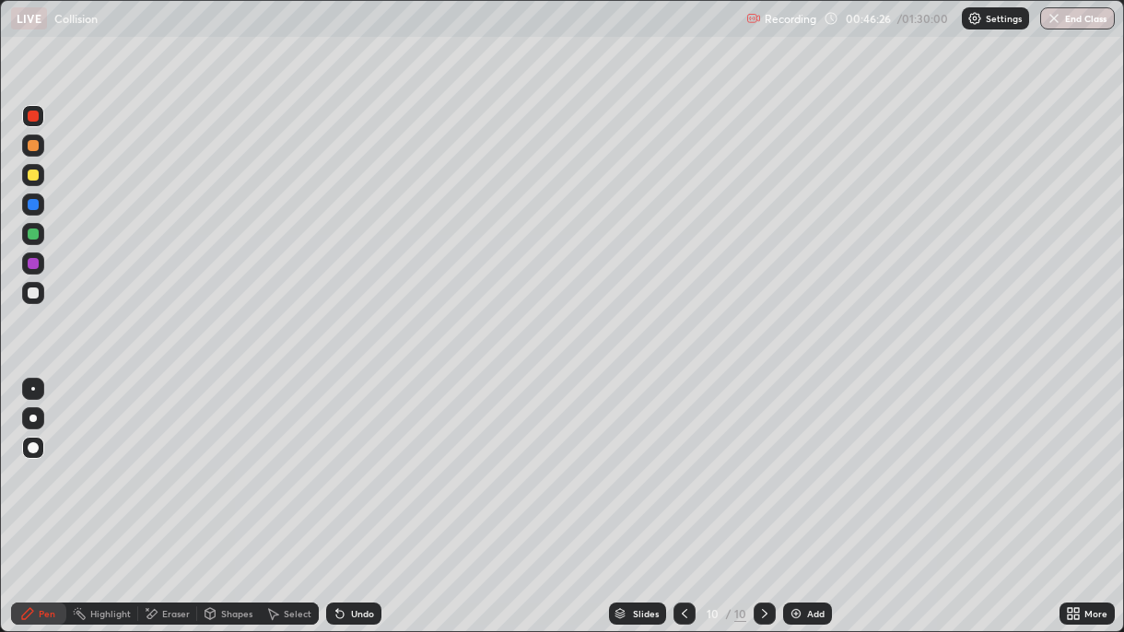
click at [684, 459] on icon at bounding box center [684, 613] width 15 height 15
click at [683, 459] on icon at bounding box center [684, 613] width 15 height 15
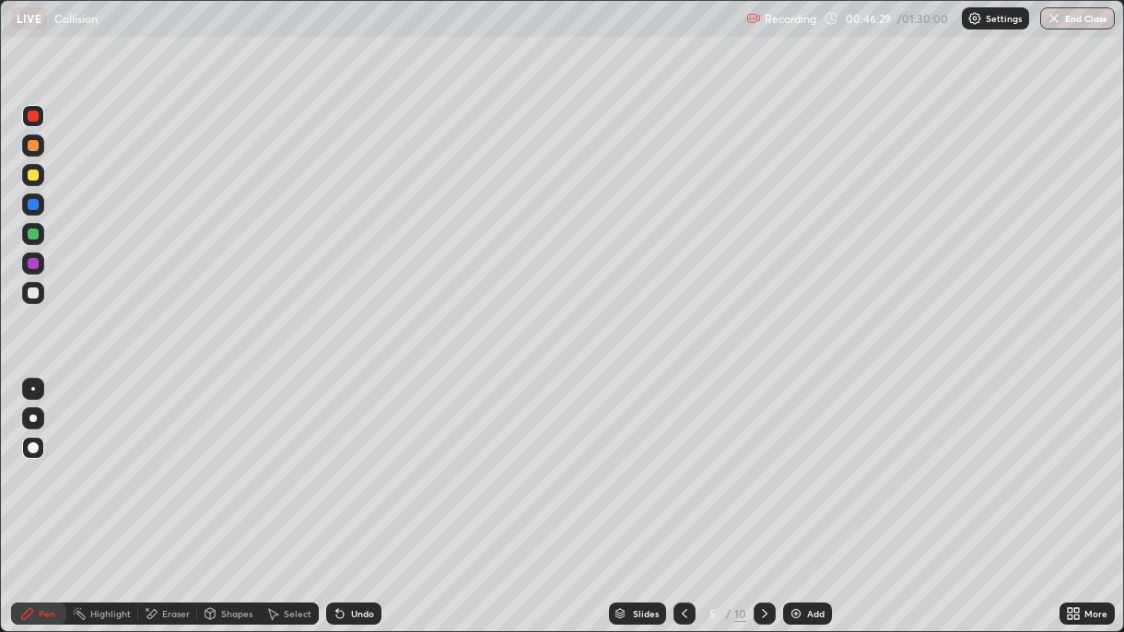
click at [683, 459] on icon at bounding box center [684, 613] width 15 height 15
click at [762, 459] on icon at bounding box center [765, 613] width 15 height 15
click at [764, 459] on icon at bounding box center [765, 613] width 15 height 15
click at [763, 459] on icon at bounding box center [765, 613] width 15 height 15
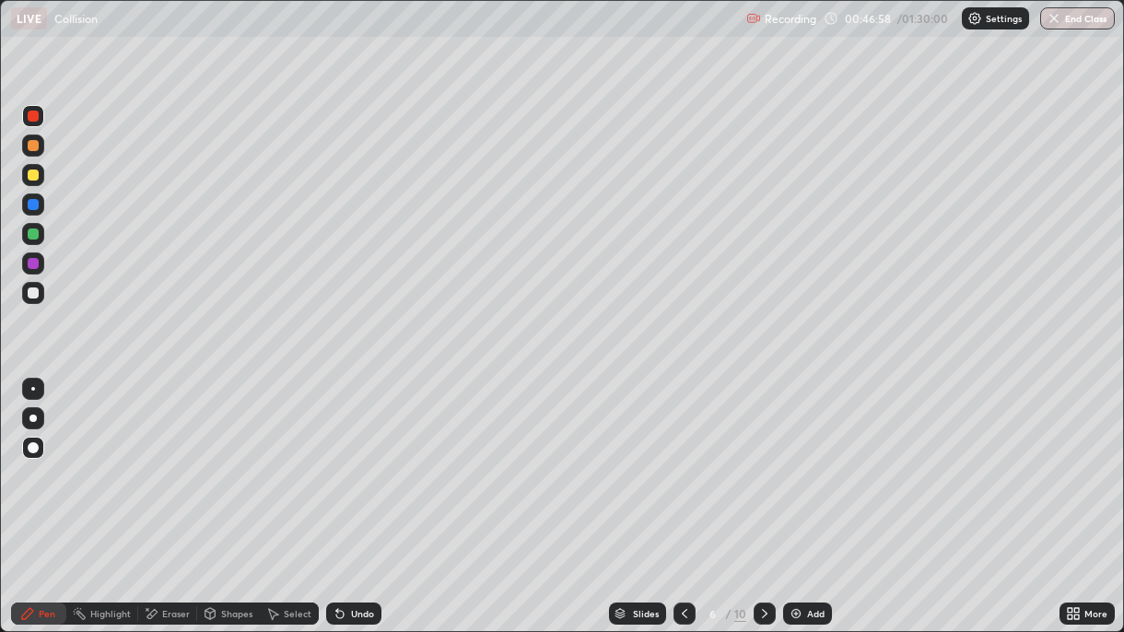
click at [762, 459] on icon at bounding box center [765, 613] width 15 height 15
click at [763, 459] on icon at bounding box center [765, 613] width 15 height 15
click at [682, 459] on icon at bounding box center [684, 613] width 15 height 15
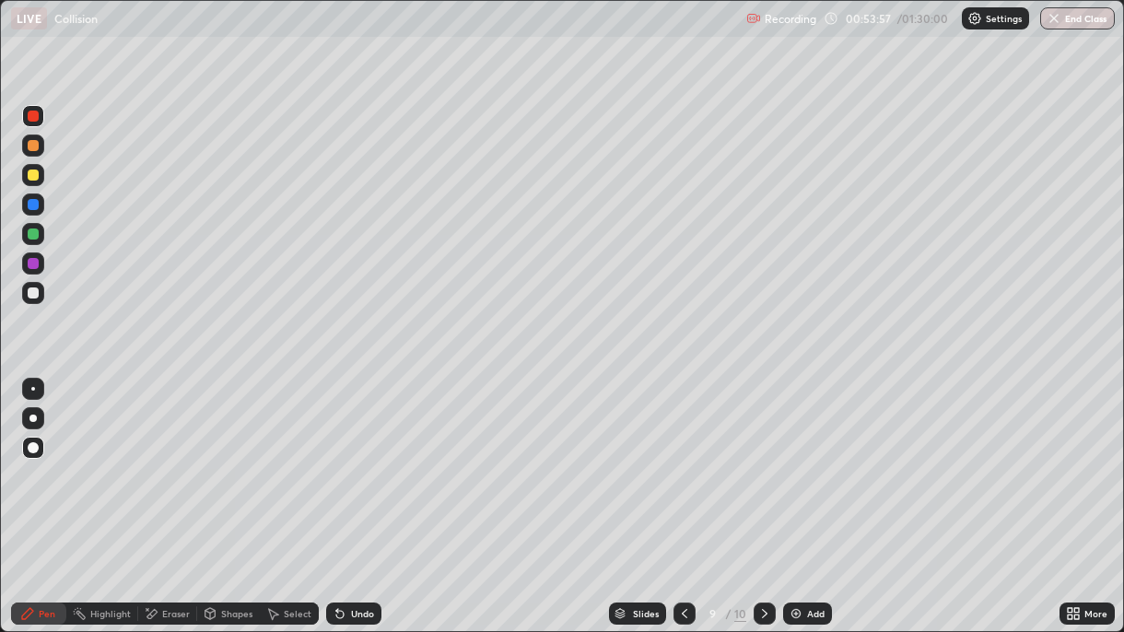
click at [359, 459] on div "Undo" at bounding box center [362, 613] width 23 height 9
click at [1071, 16] on button "End Class" at bounding box center [1077, 18] width 75 height 22
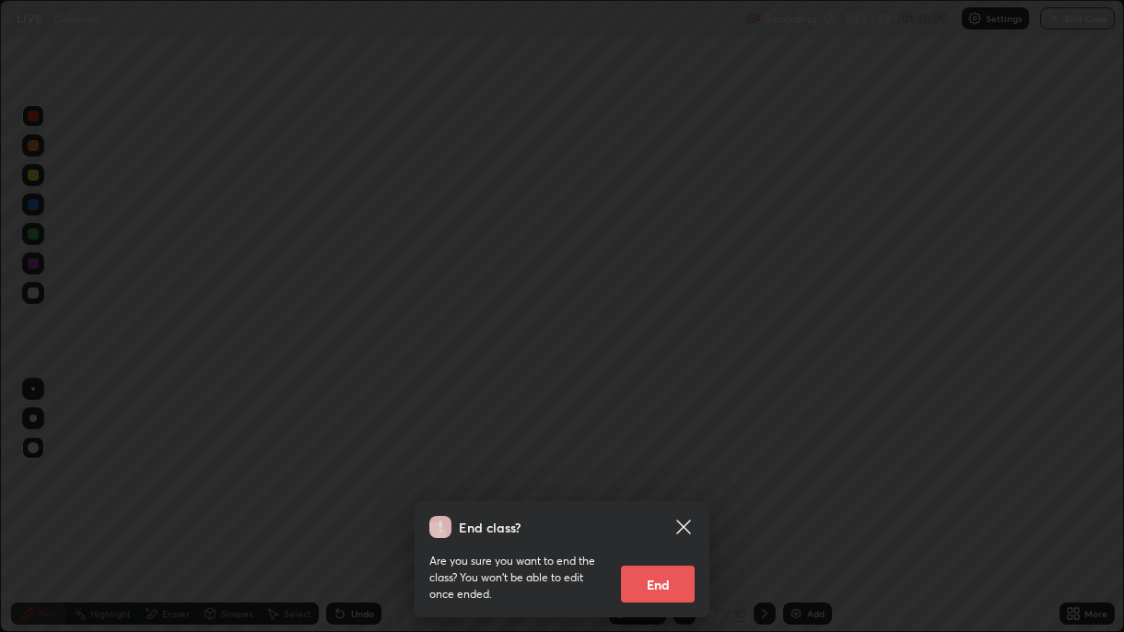
click at [663, 459] on button "End" at bounding box center [658, 584] width 74 height 37
